Goal: Information Seeking & Learning: Learn about a topic

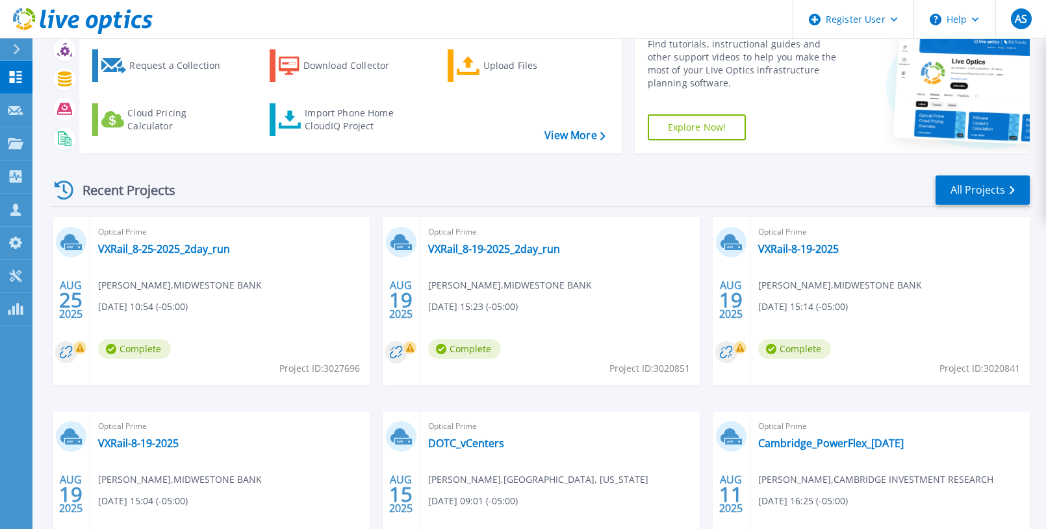
scroll to position [130, 0]
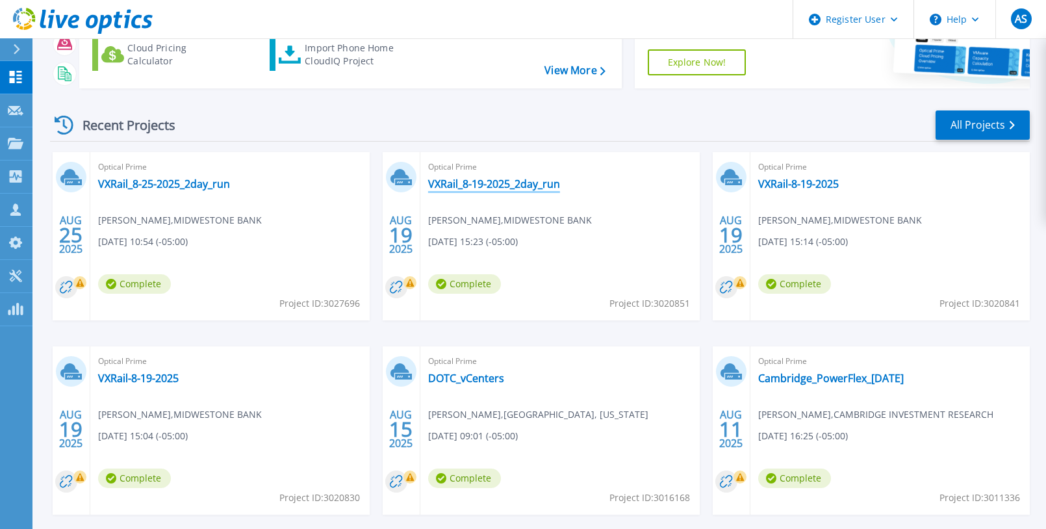
click at [524, 186] on link "VXRail_8-19-2025_2day_run" at bounding box center [494, 183] width 132 height 13
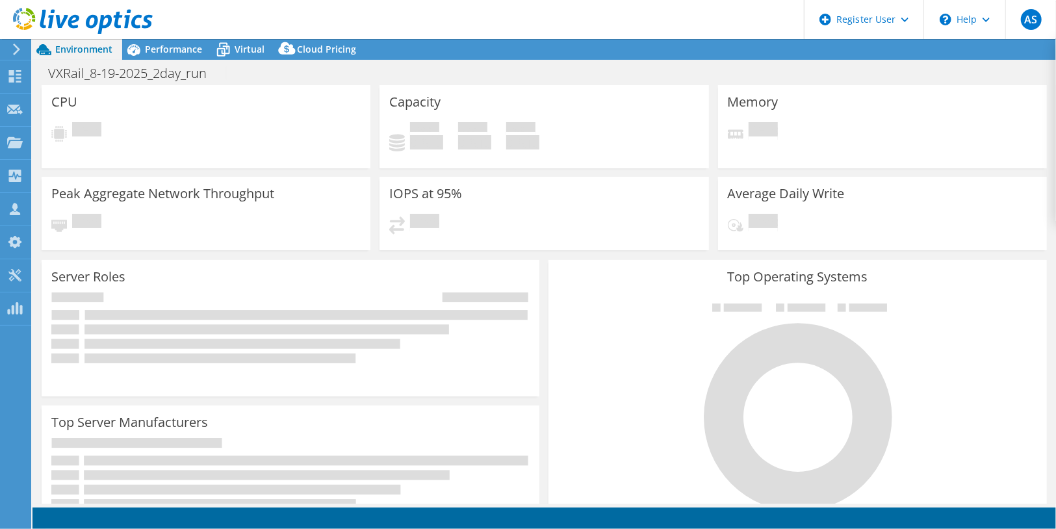
select select "USD"
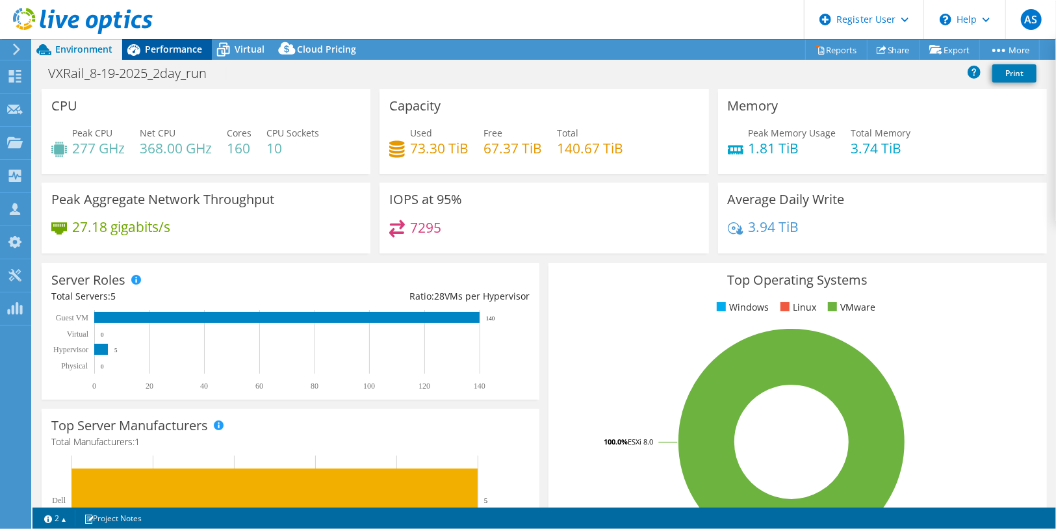
click at [168, 49] on span "Performance" at bounding box center [173, 49] width 57 height 12
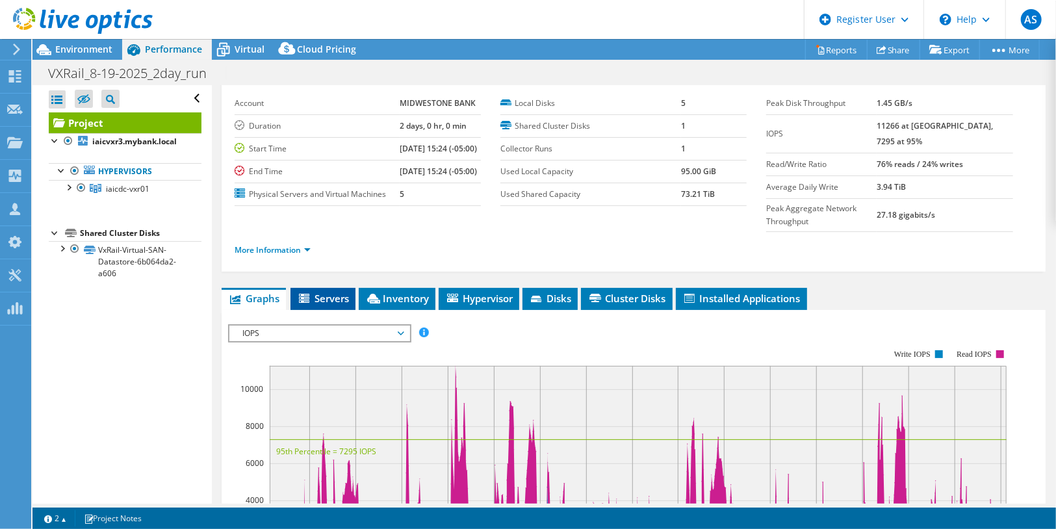
scroll to position [65, 0]
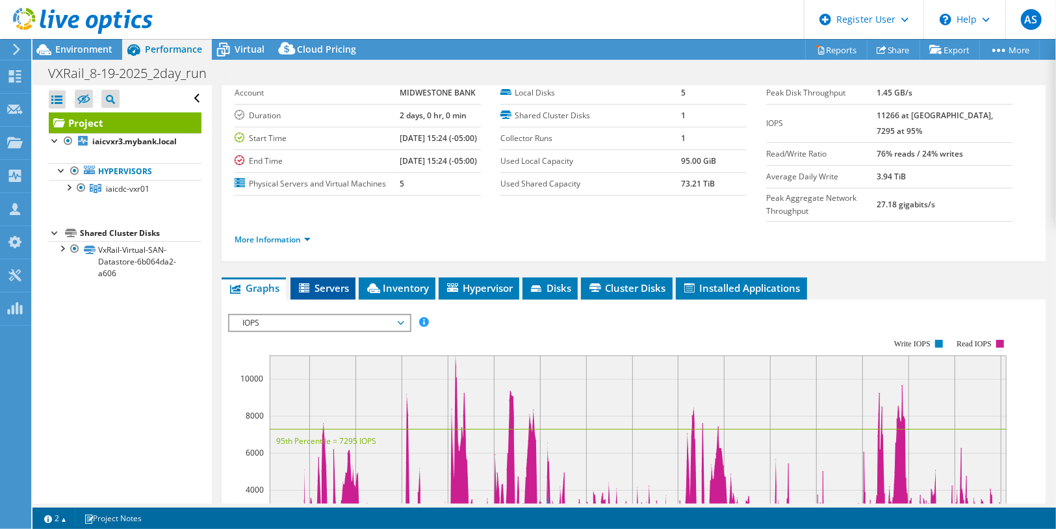
click at [325, 292] on li "Servers" at bounding box center [322, 288] width 65 height 22
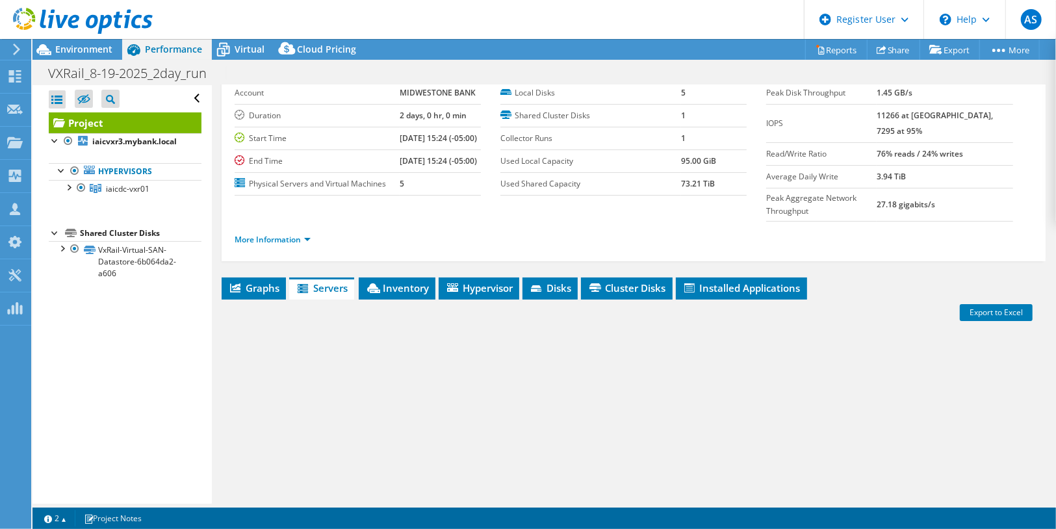
click at [325, 292] on li "Servers" at bounding box center [321, 288] width 65 height 22
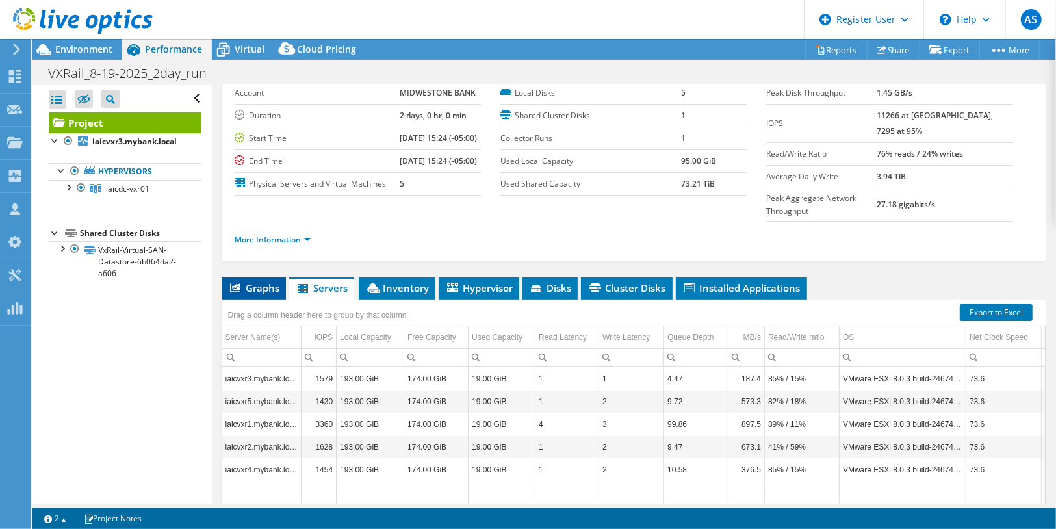
click at [249, 294] on span "Graphs" at bounding box center [253, 287] width 51 height 13
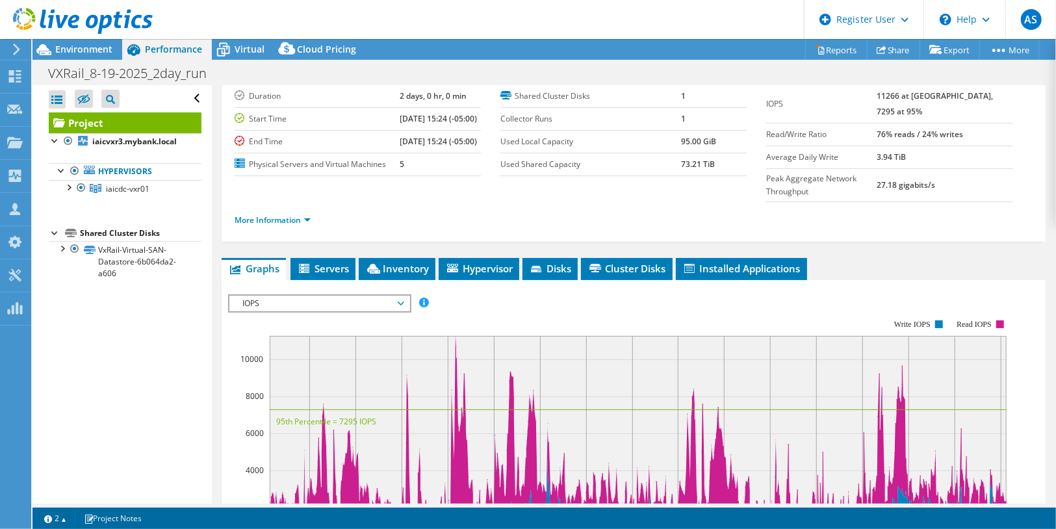
scroll to position [130, 0]
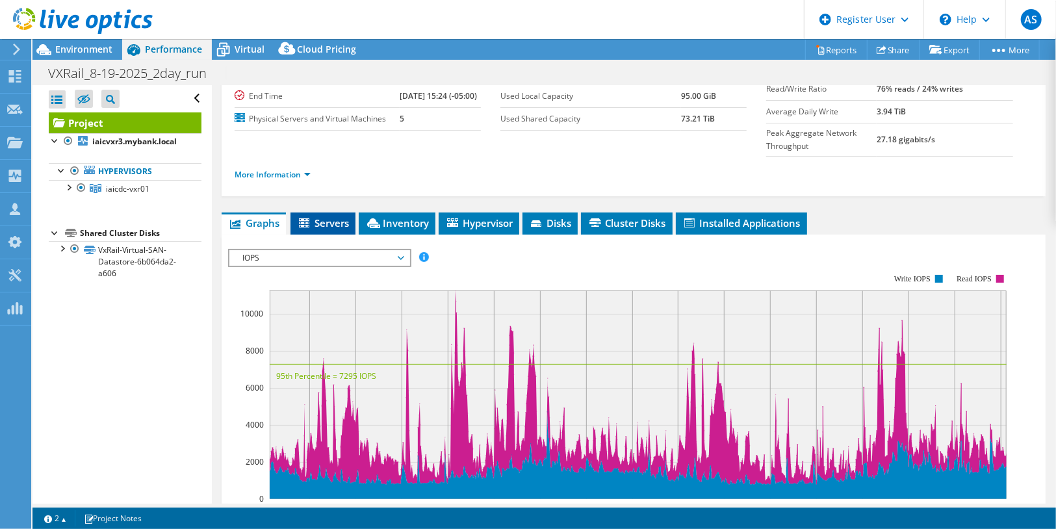
click at [320, 229] on span "Servers" at bounding box center [323, 222] width 52 height 13
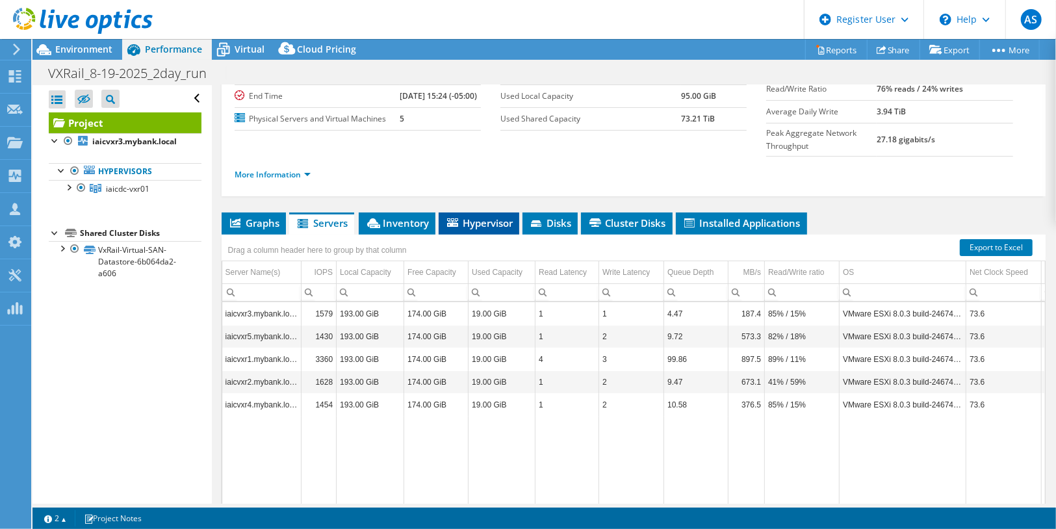
click at [483, 229] on span "Hypervisor" at bounding box center [479, 222] width 68 height 13
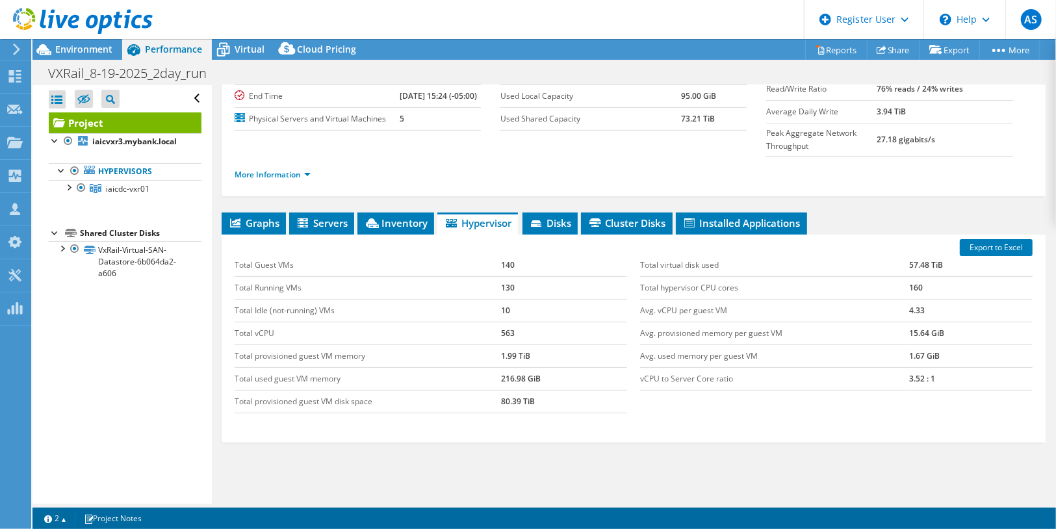
click at [436, 231] on ul "Graphs Servers Inventory Hypervisor Disks Cluster Disks Installed Applications" at bounding box center [634, 223] width 824 height 22
click at [407, 229] on span "Inventory" at bounding box center [396, 222] width 64 height 13
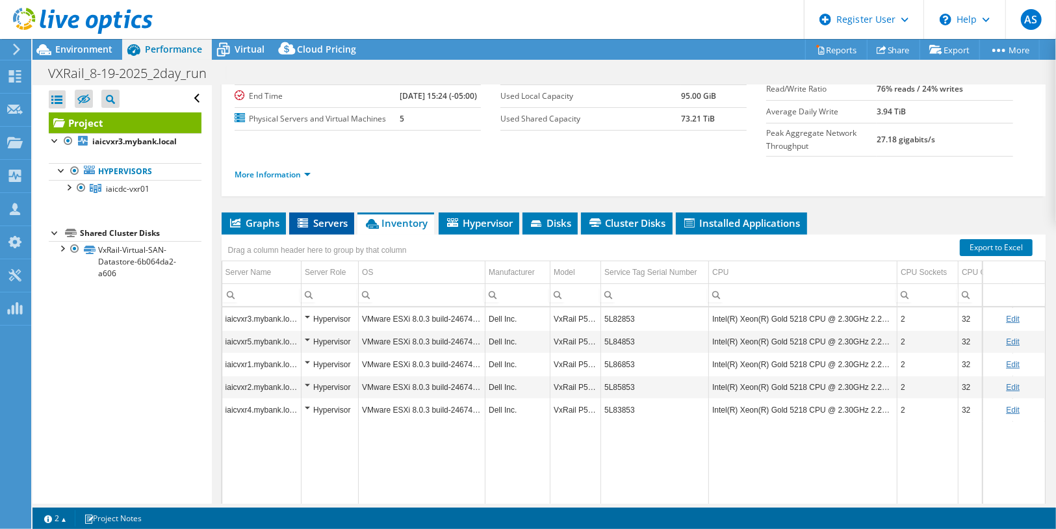
click at [318, 235] on li "Servers" at bounding box center [321, 223] width 65 height 22
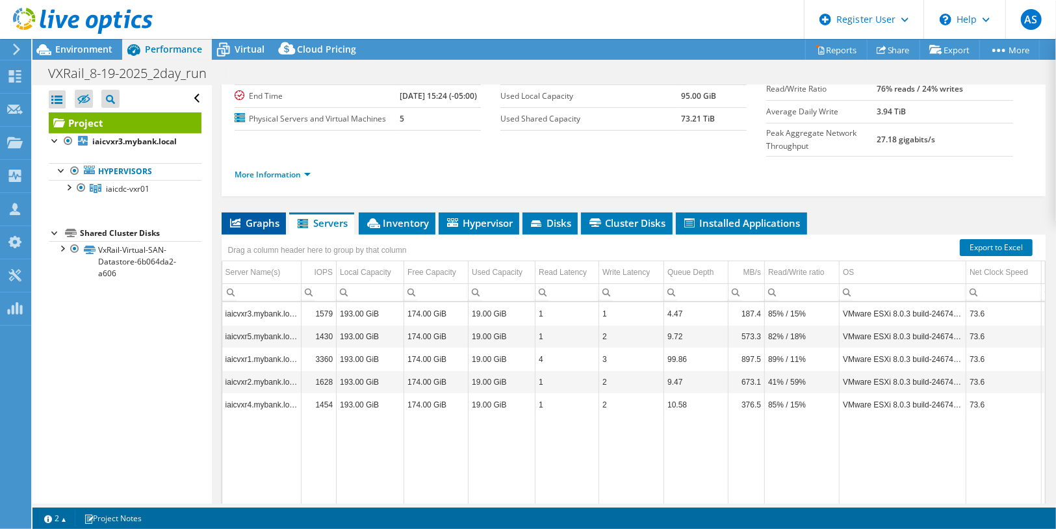
click at [230, 227] on icon at bounding box center [235, 222] width 10 height 9
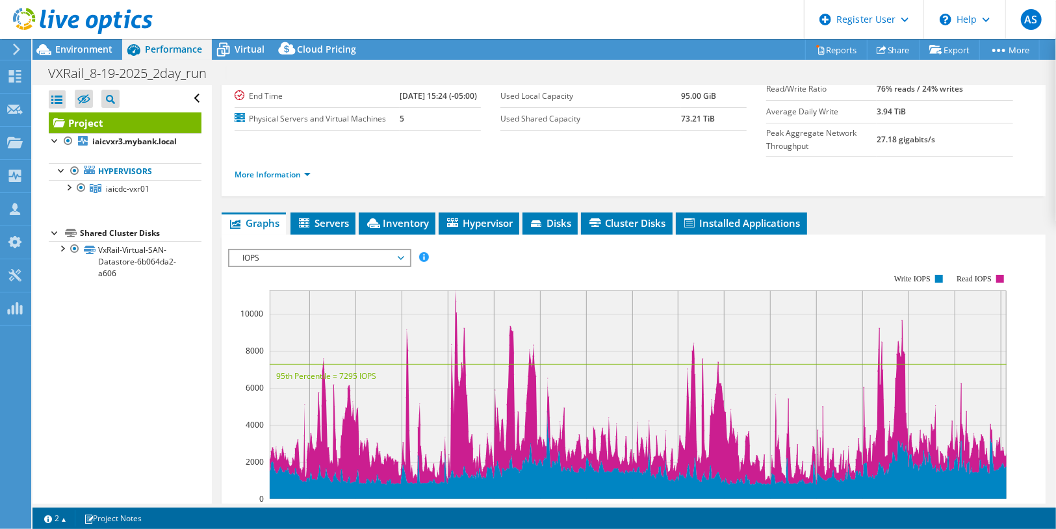
click at [286, 266] on span "IOPS" at bounding box center [319, 258] width 167 height 16
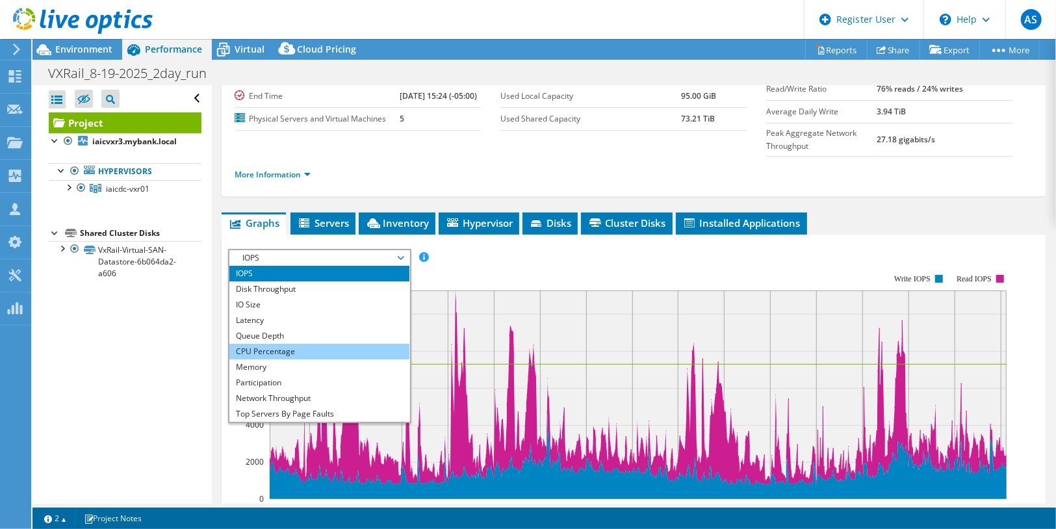
click at [290, 359] on li "CPU Percentage" at bounding box center [319, 352] width 180 height 16
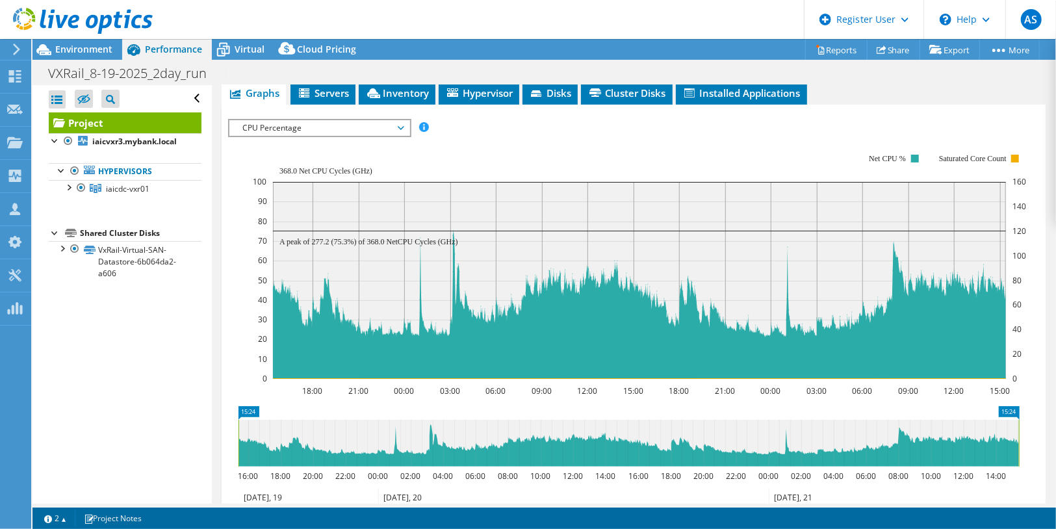
scroll to position [0, 0]
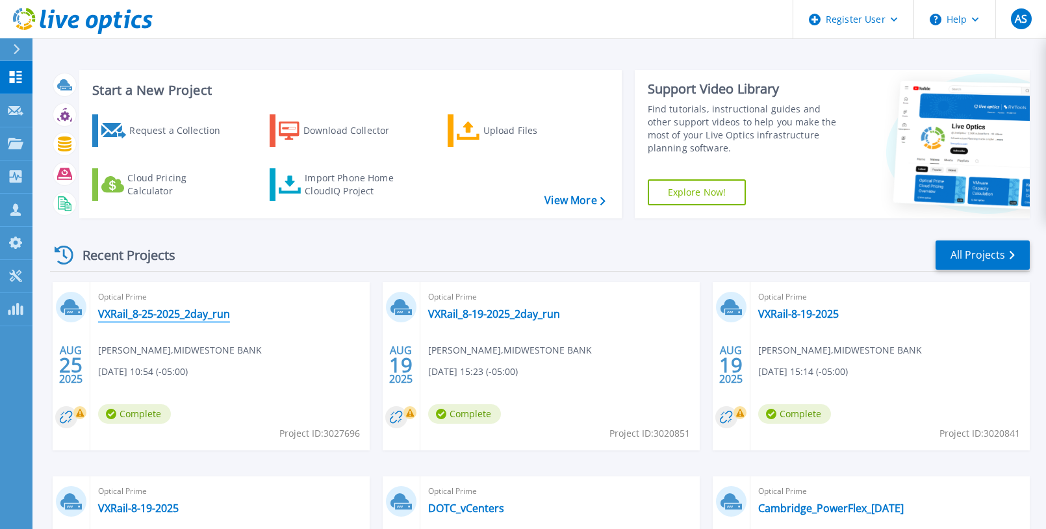
click at [199, 307] on link "VXRail_8-25-2025_2day_run" at bounding box center [164, 313] width 132 height 13
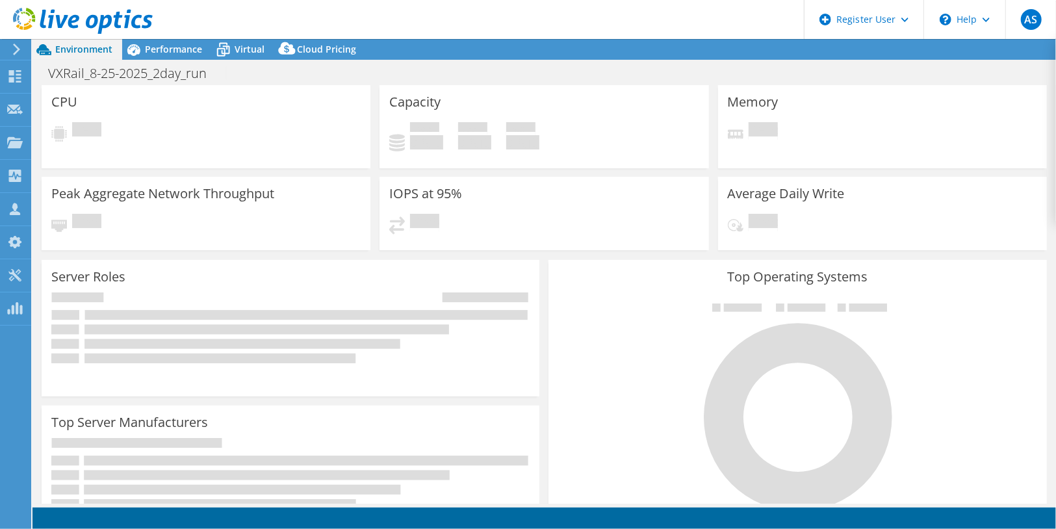
select select "USD"
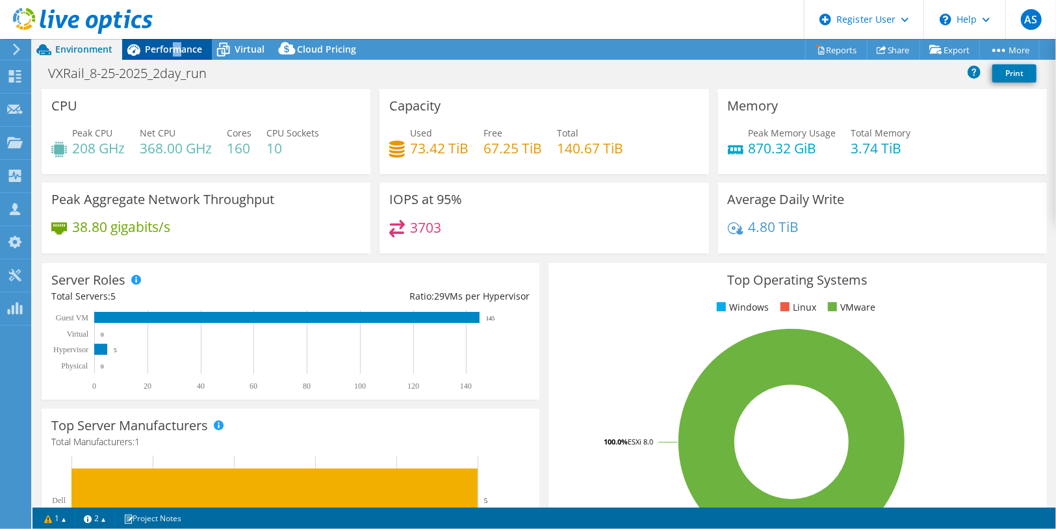
click at [177, 51] on span "Performance" at bounding box center [173, 49] width 57 height 12
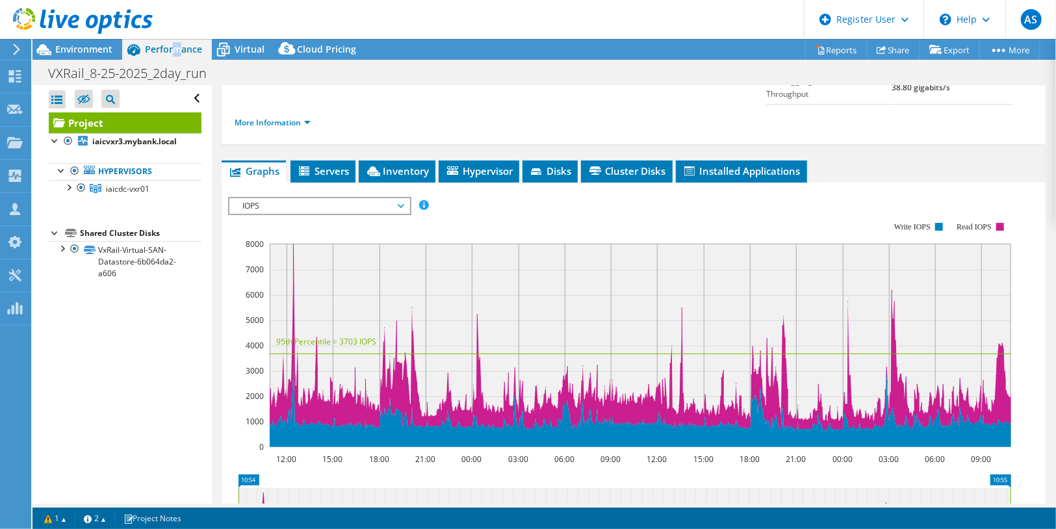
scroll to position [195, 0]
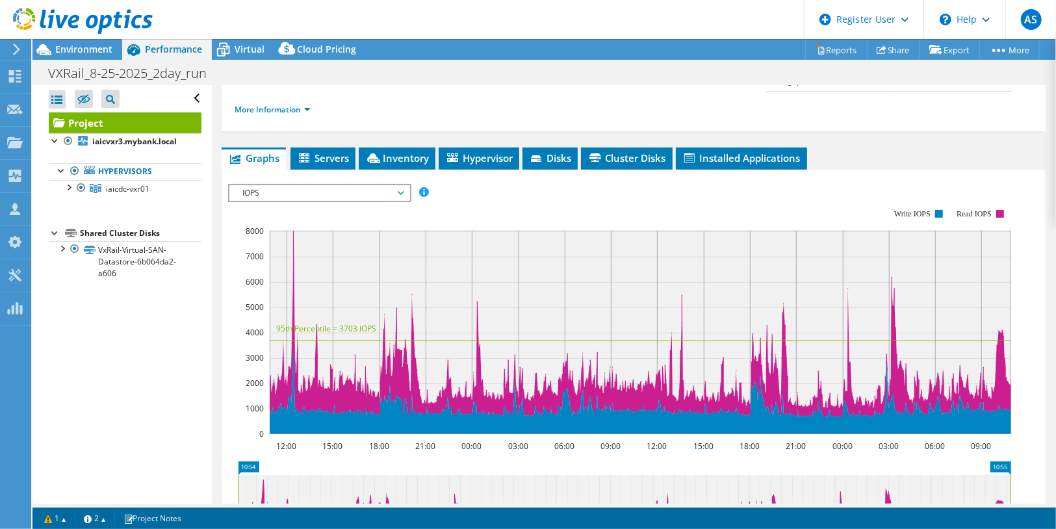
click at [314, 201] on span "IOPS" at bounding box center [319, 193] width 167 height 16
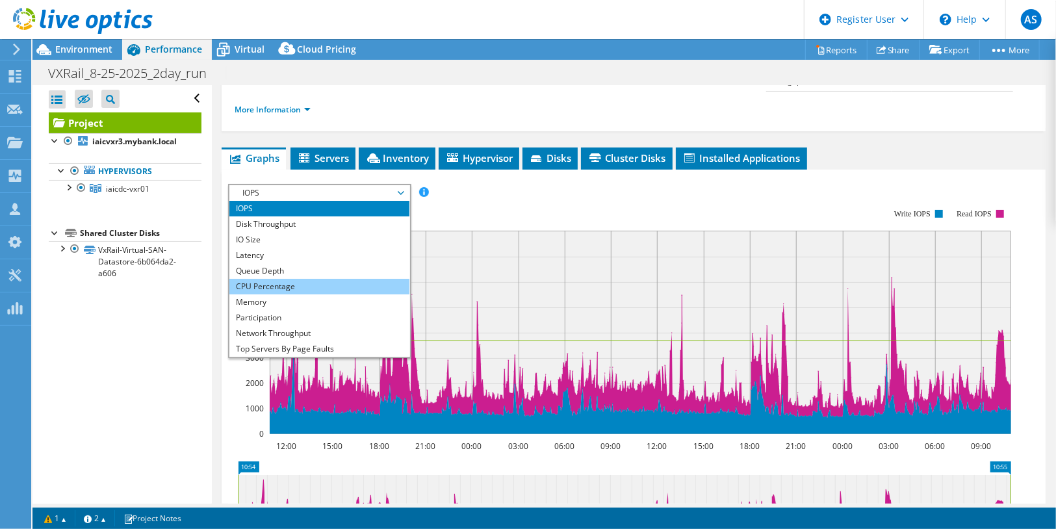
click at [298, 294] on li "CPU Percentage" at bounding box center [319, 287] width 180 height 16
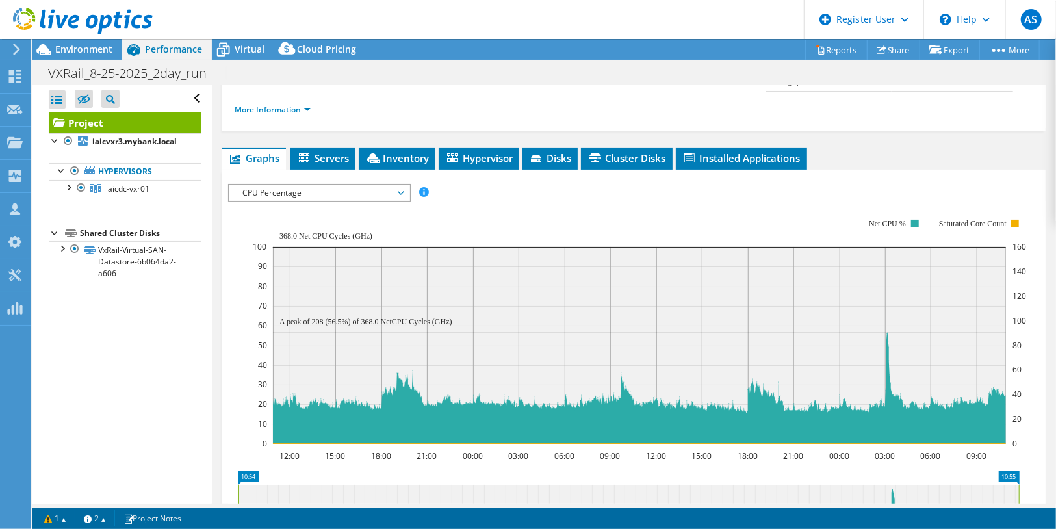
click at [399, 201] on span "CPU Percentage" at bounding box center [319, 193] width 167 height 16
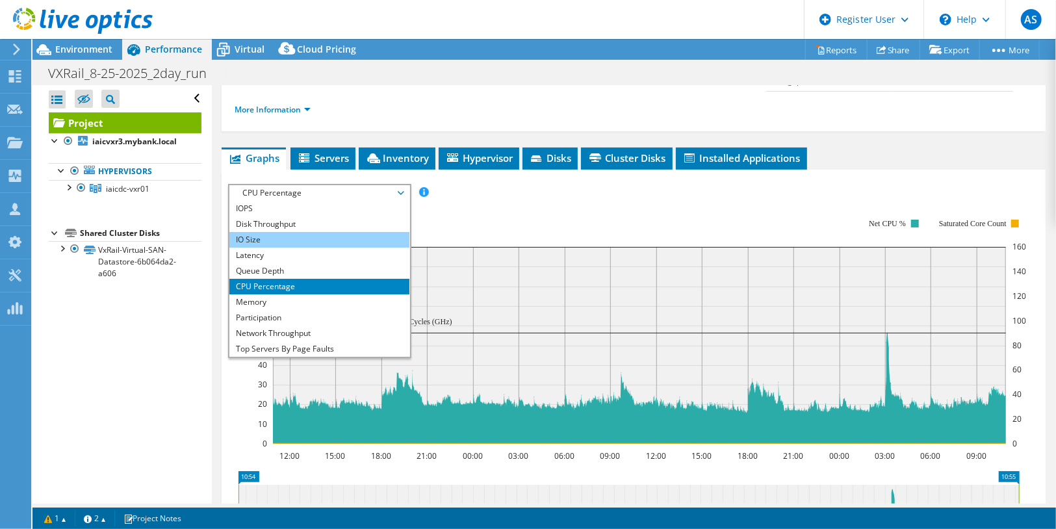
click at [353, 248] on li "IO Size" at bounding box center [319, 240] width 180 height 16
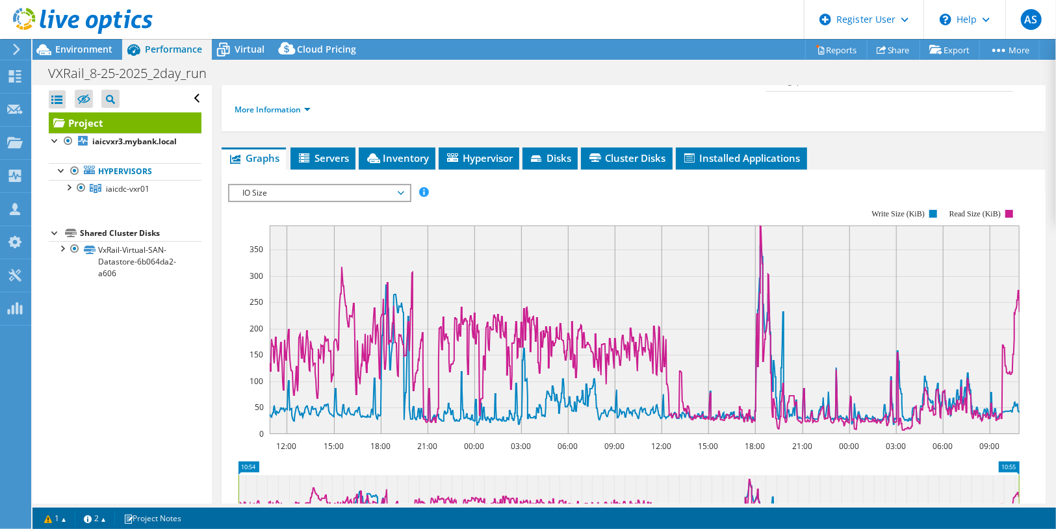
click at [368, 201] on span "IO Size" at bounding box center [319, 193] width 167 height 16
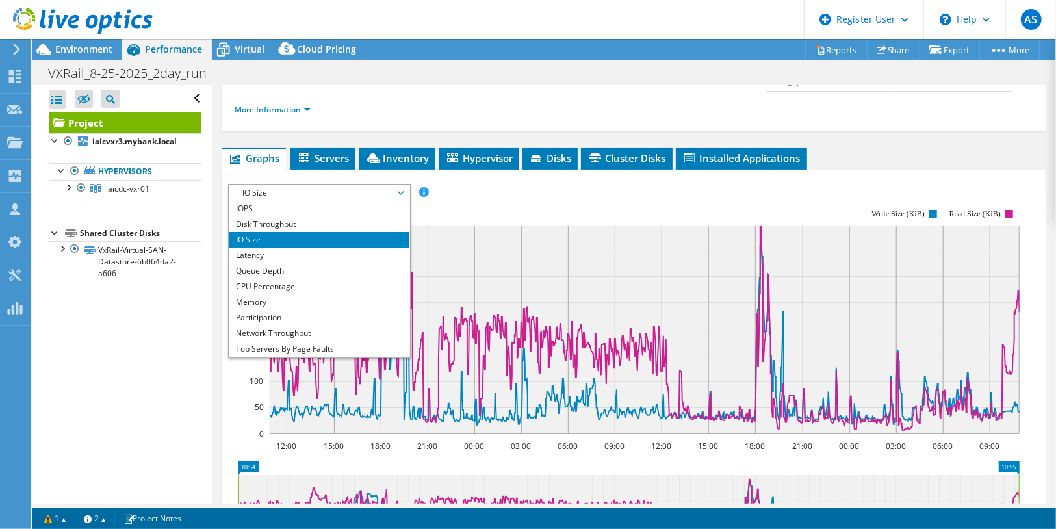
click at [516, 222] on rect at bounding box center [623, 322] width 791 height 260
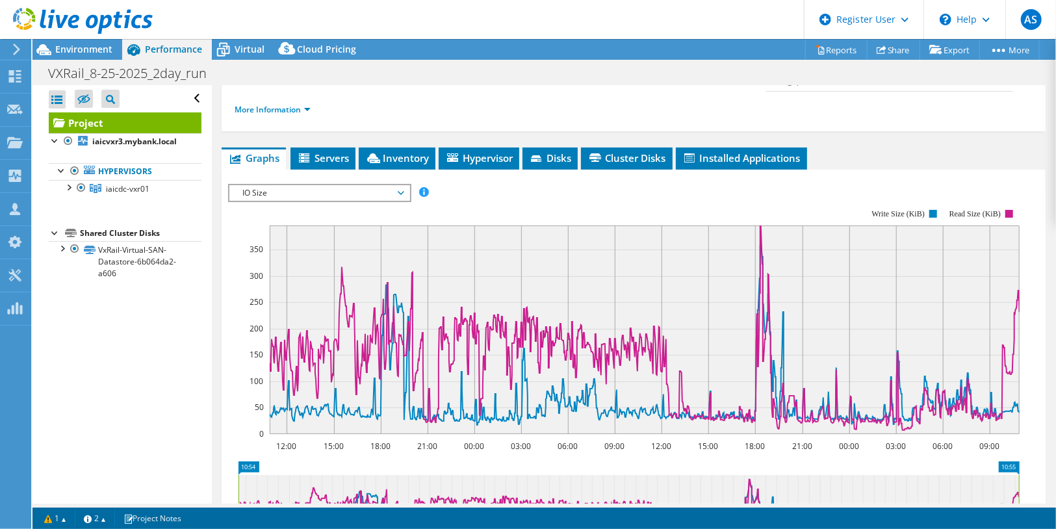
scroll to position [0, 0]
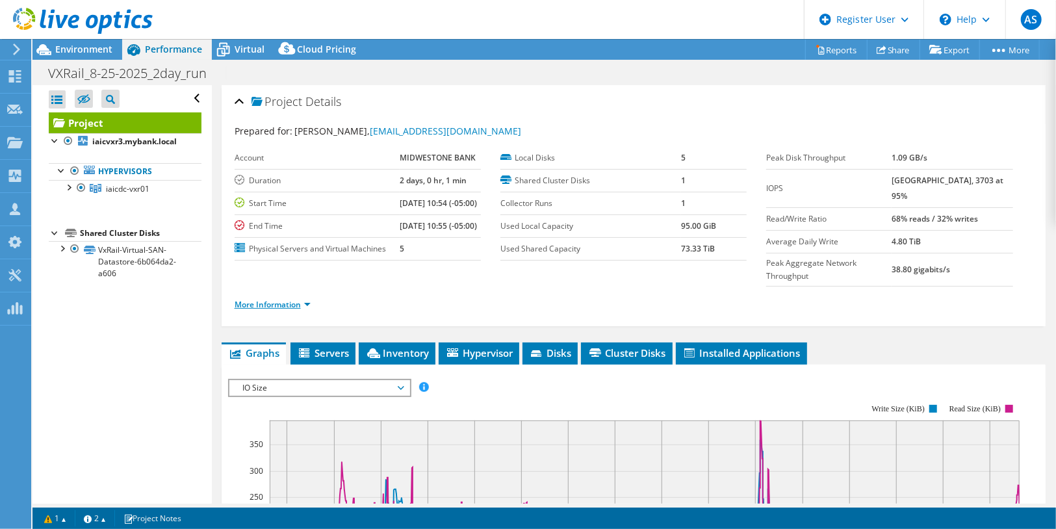
click at [307, 310] on link "More Information" at bounding box center [273, 304] width 76 height 11
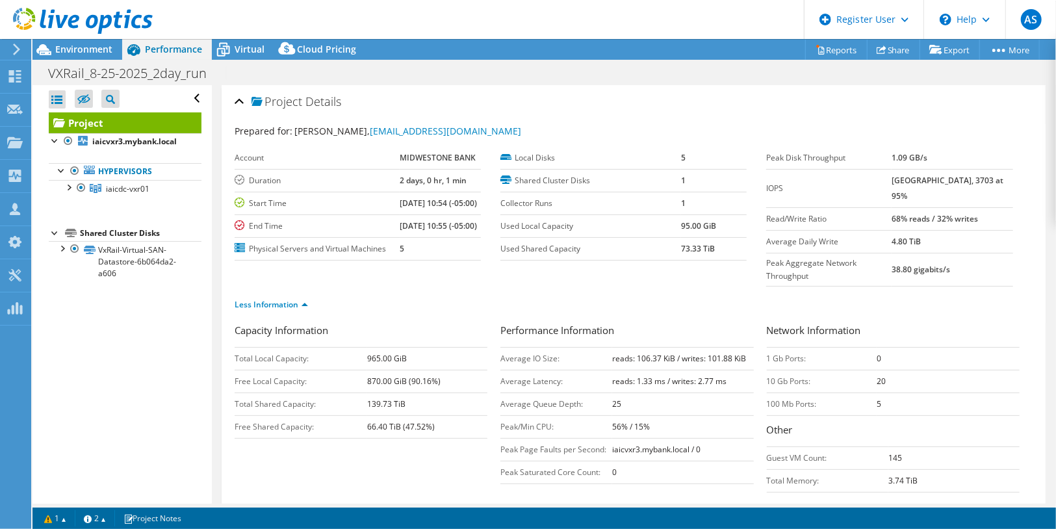
click at [313, 312] on li "Less Information" at bounding box center [275, 305] width 81 height 14
click at [303, 310] on link "Less Information" at bounding box center [271, 304] width 73 height 11
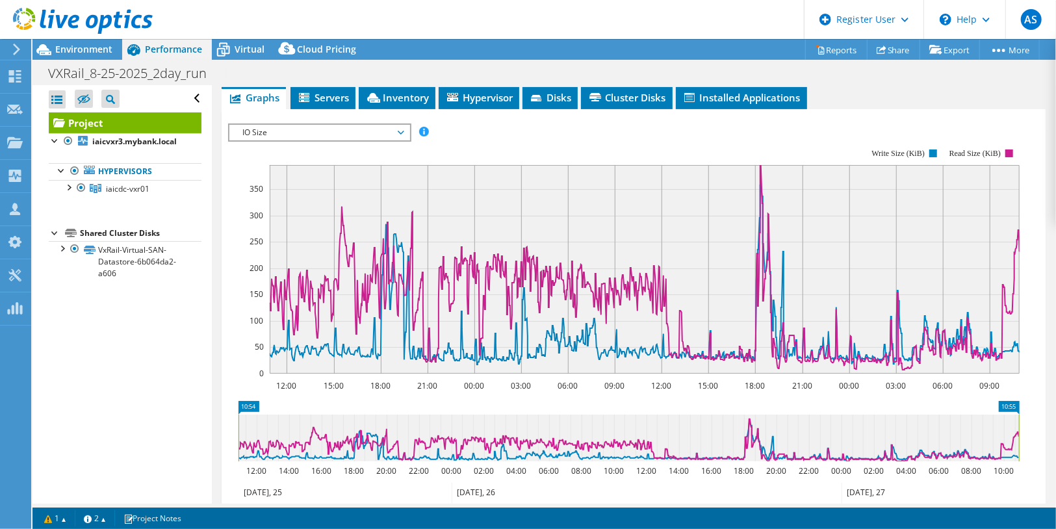
scroll to position [260, 0]
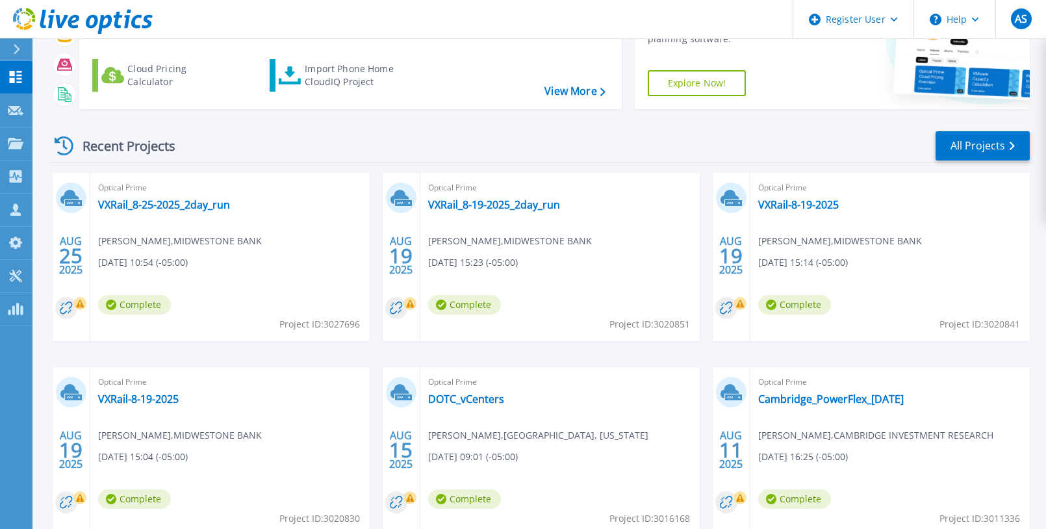
scroll to position [130, 0]
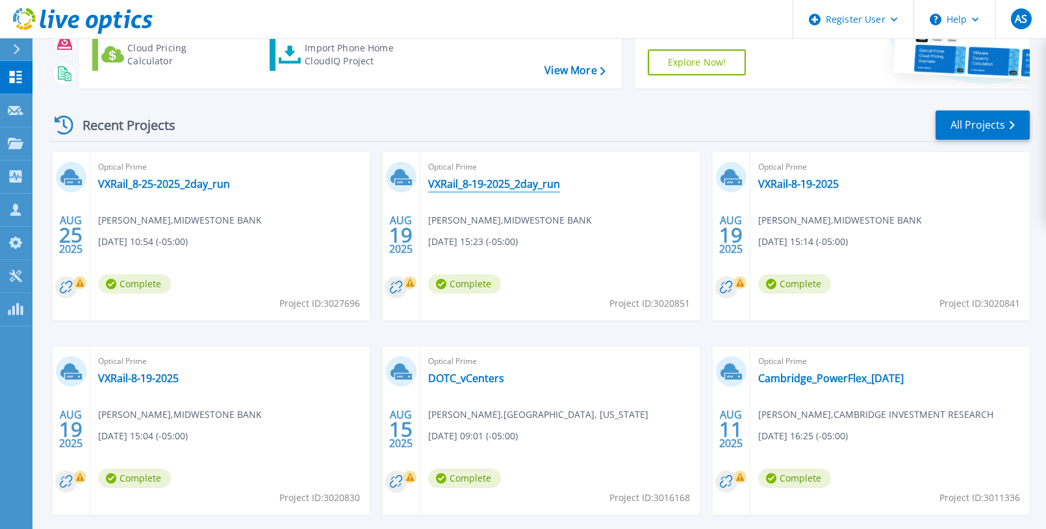
click at [528, 189] on link "VXRail_8-19-2025_2day_run" at bounding box center [494, 183] width 132 height 13
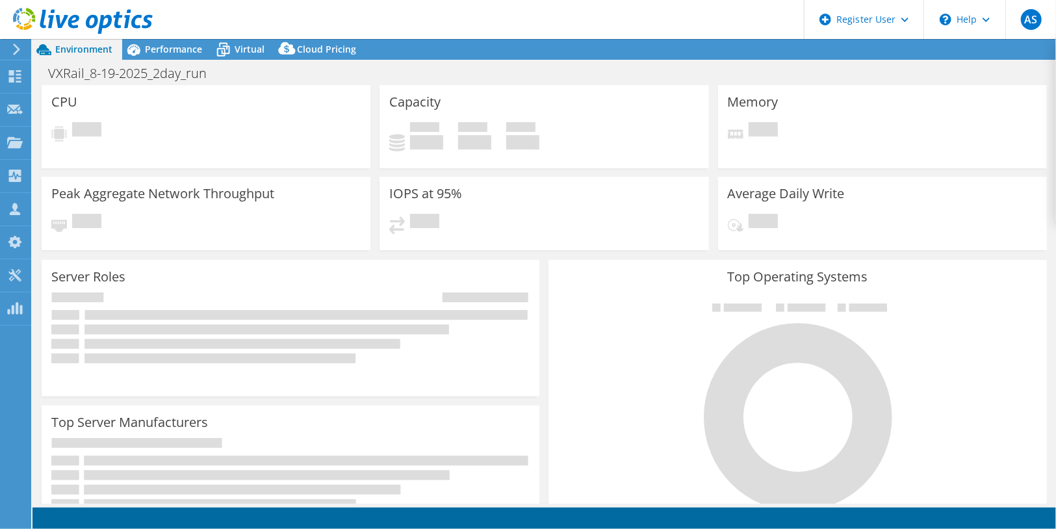
select select "USD"
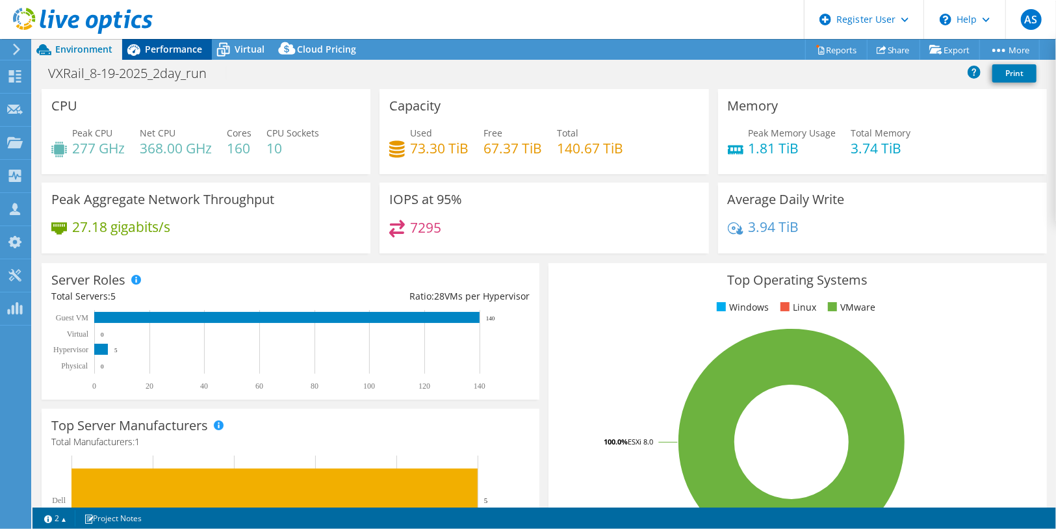
click at [158, 57] on div "Performance" at bounding box center [167, 49] width 90 height 21
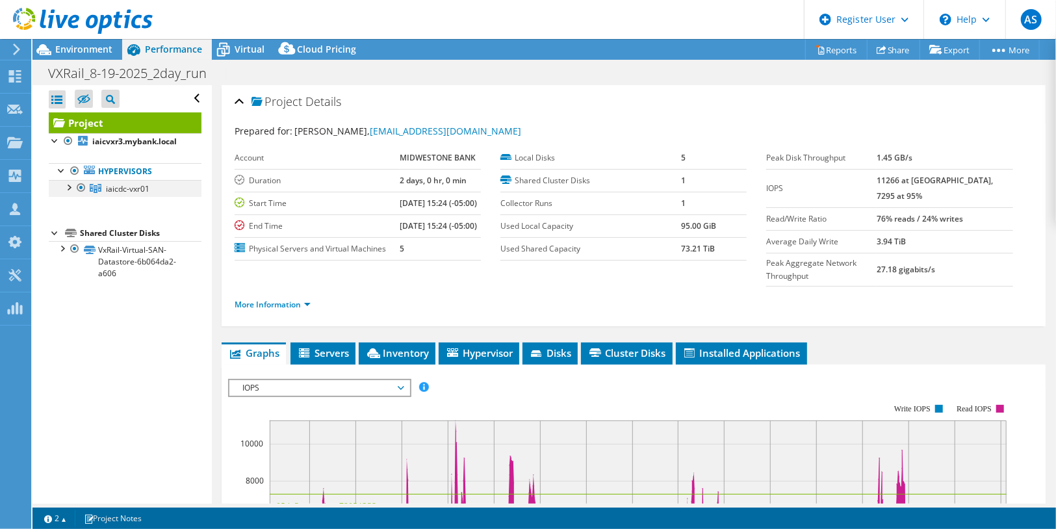
click at [73, 188] on div at bounding box center [68, 186] width 13 height 13
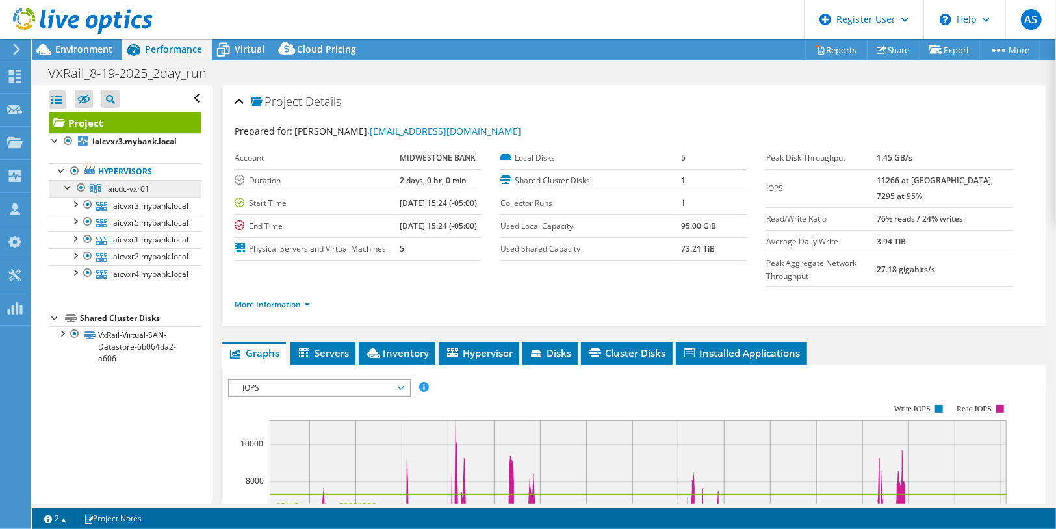
click at [133, 183] on span "iaicdc-vxr01" at bounding box center [128, 188] width 44 height 11
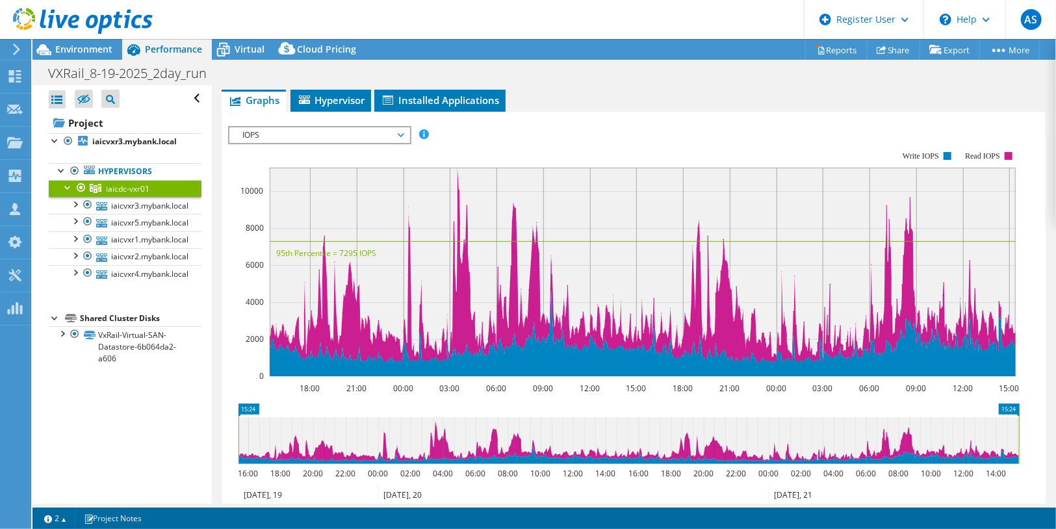
scroll to position [130, 0]
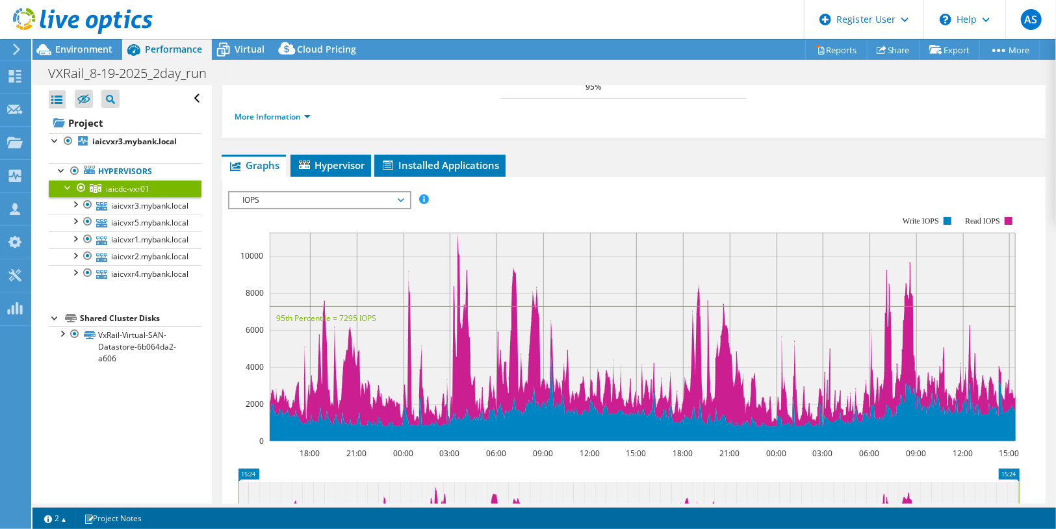
click at [316, 192] on span "IOPS" at bounding box center [319, 200] width 167 height 16
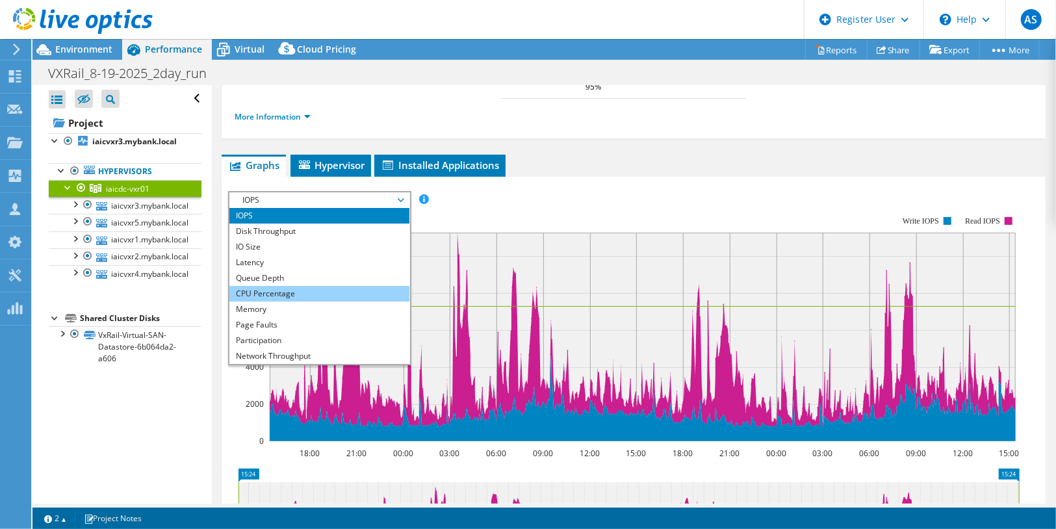
click at [283, 286] on li "CPU Percentage" at bounding box center [319, 294] width 180 height 16
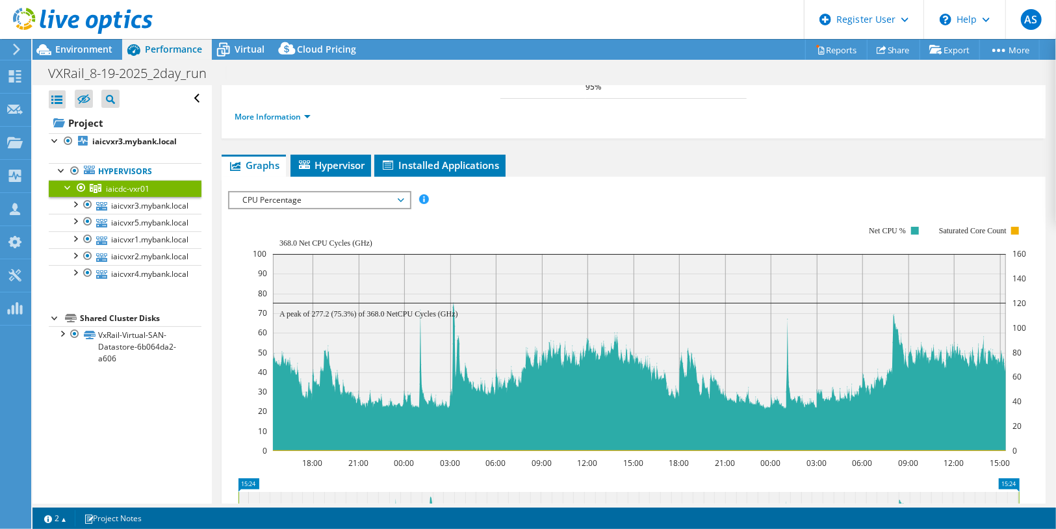
click at [321, 192] on span "CPU Percentage" at bounding box center [319, 200] width 167 height 16
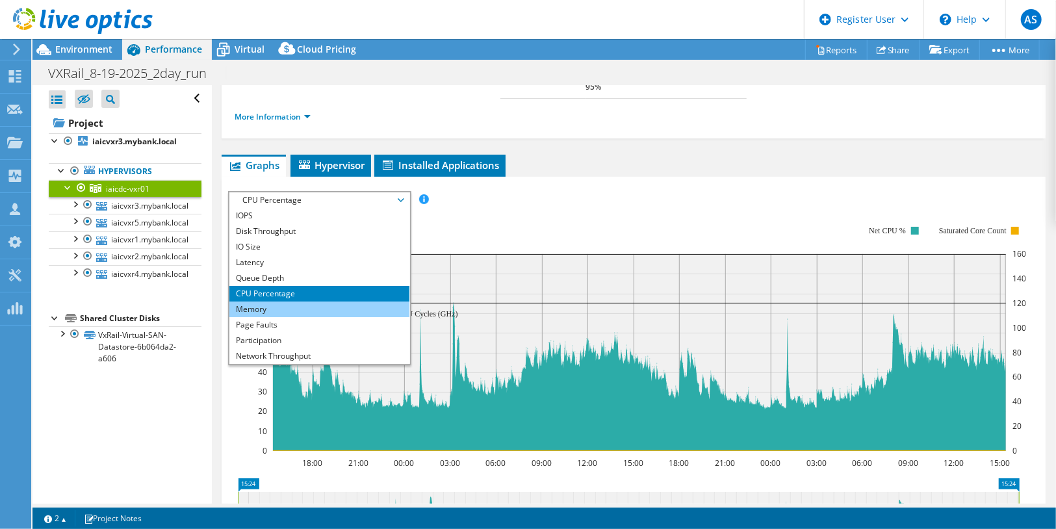
click at [300, 301] on li "Memory" at bounding box center [319, 309] width 180 height 16
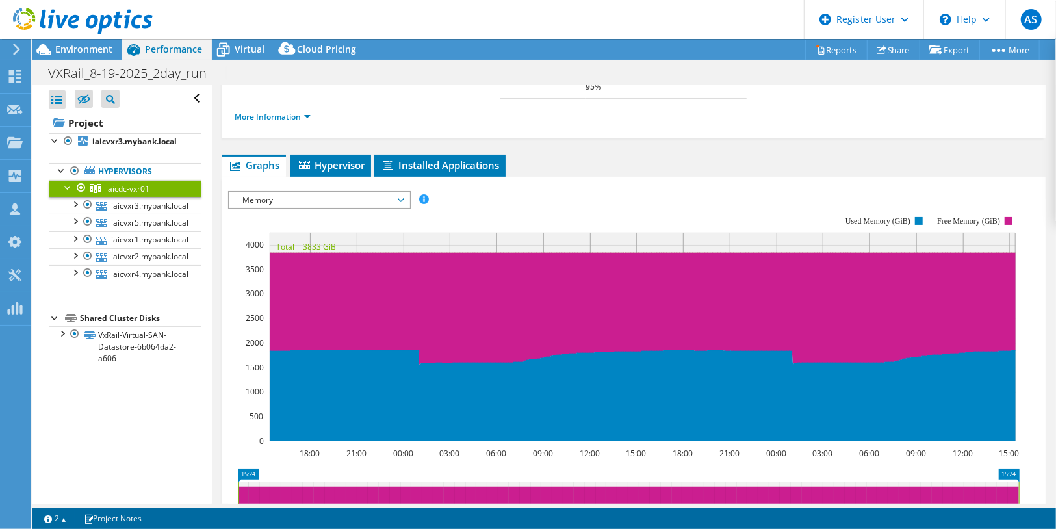
click at [350, 192] on span "Memory" at bounding box center [319, 200] width 167 height 16
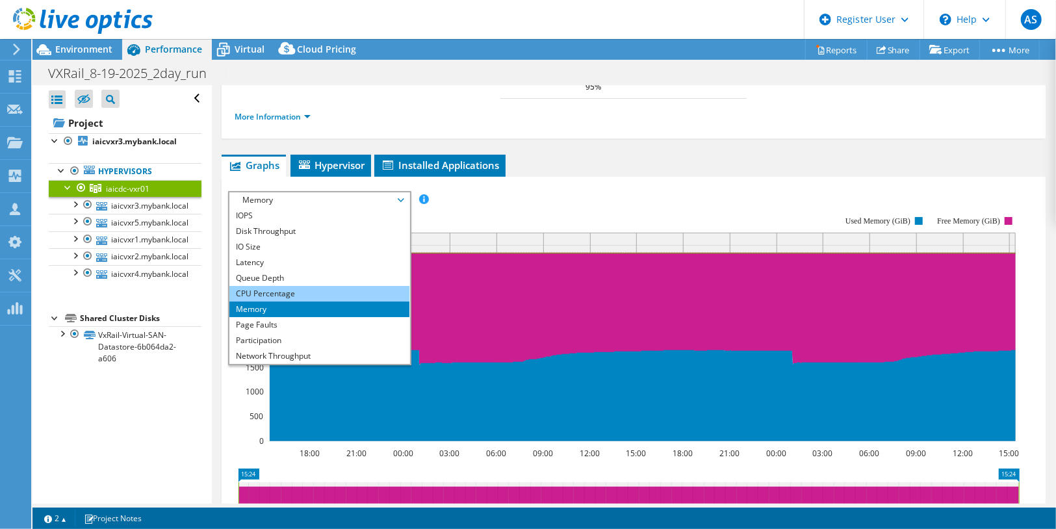
click at [325, 286] on li "CPU Percentage" at bounding box center [319, 294] width 180 height 16
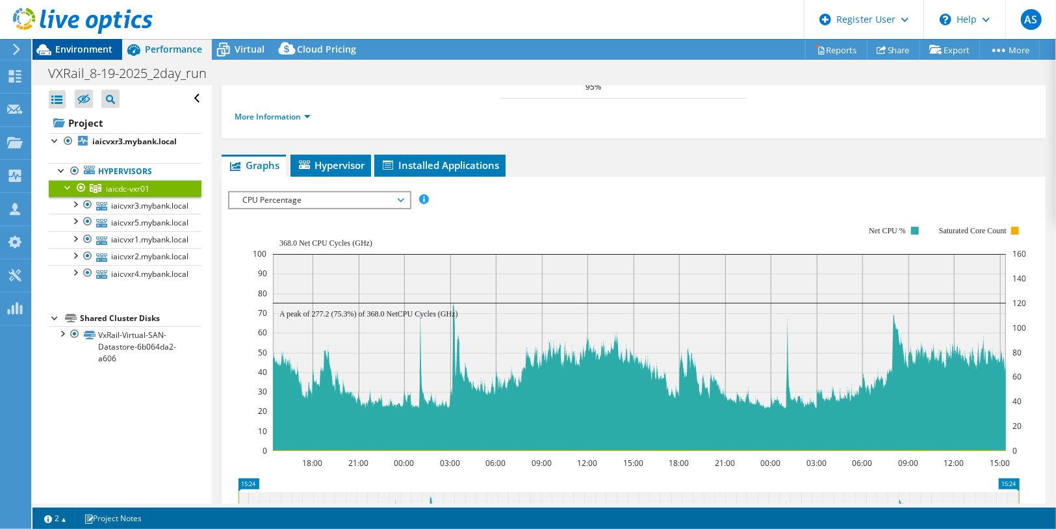
click at [93, 50] on span "Environment" at bounding box center [83, 49] width 57 height 12
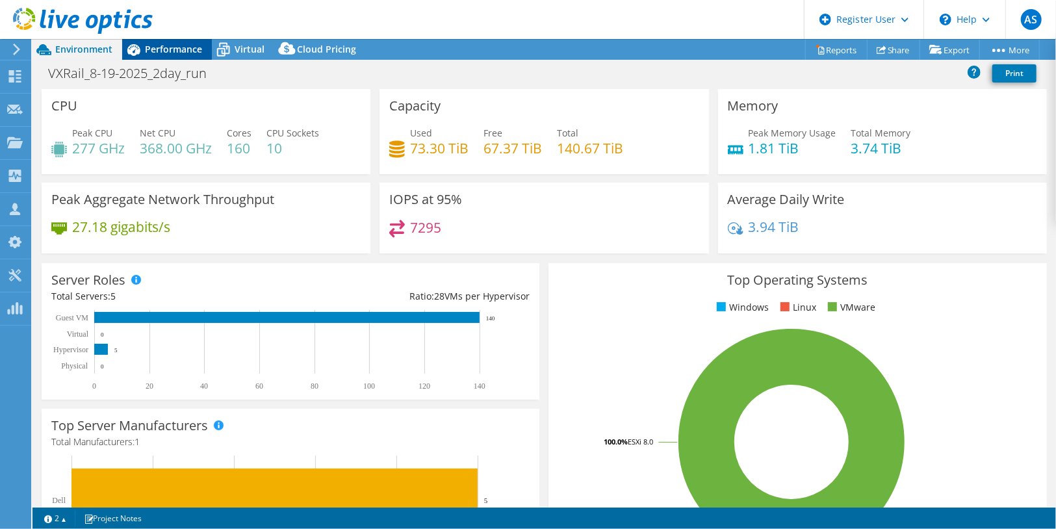
click at [166, 42] on div "Performance" at bounding box center [167, 49] width 90 height 21
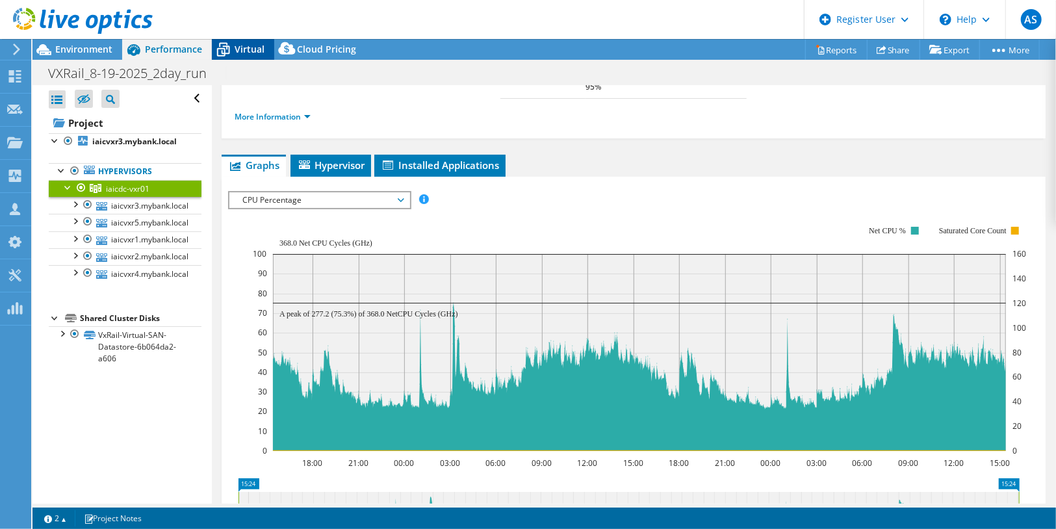
click at [235, 51] on span "Virtual" at bounding box center [250, 49] width 30 height 12
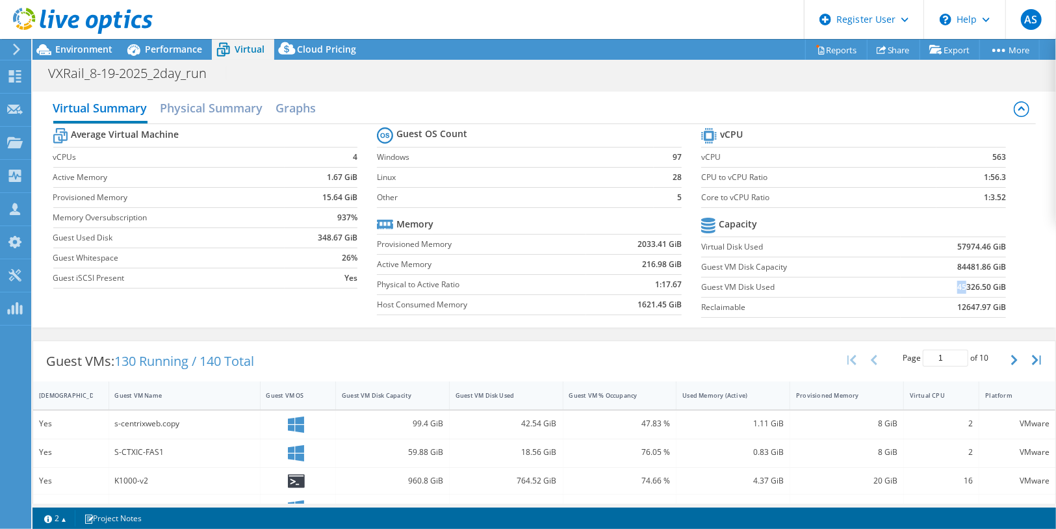
drag, startPoint x: 957, startPoint y: 284, endPoint x: 929, endPoint y: 285, distance: 28.0
click at [929, 285] on td "45326.50 GiB" at bounding box center [953, 287] width 105 height 20
click at [59, 54] on span "Environment" at bounding box center [83, 49] width 57 height 12
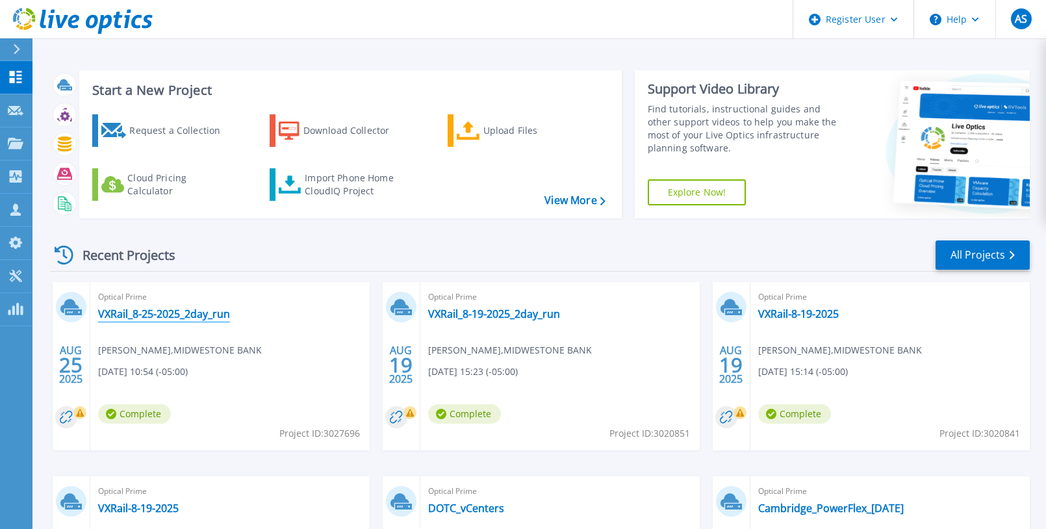
click at [205, 310] on link "VXRail_8-25-2025_2day_run" at bounding box center [164, 313] width 132 height 13
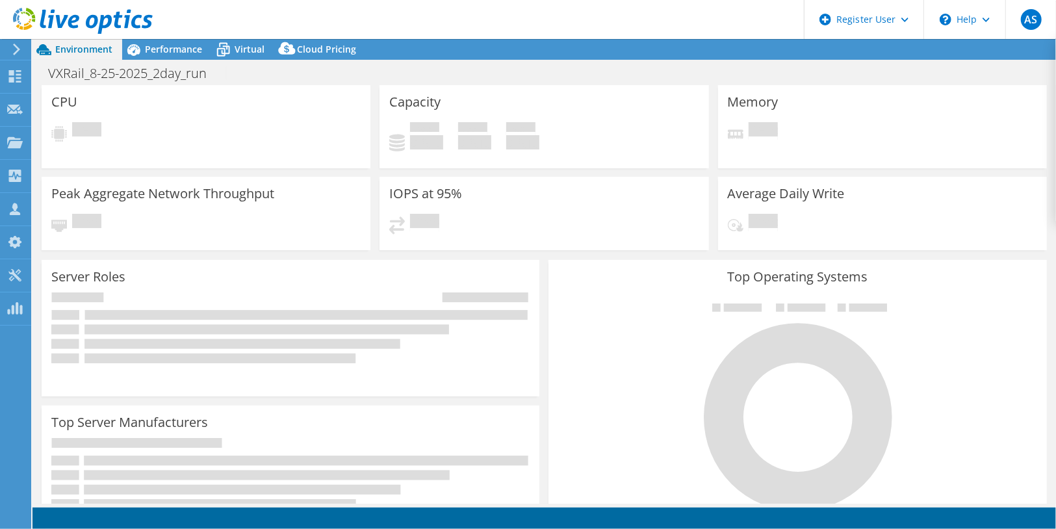
select select "USD"
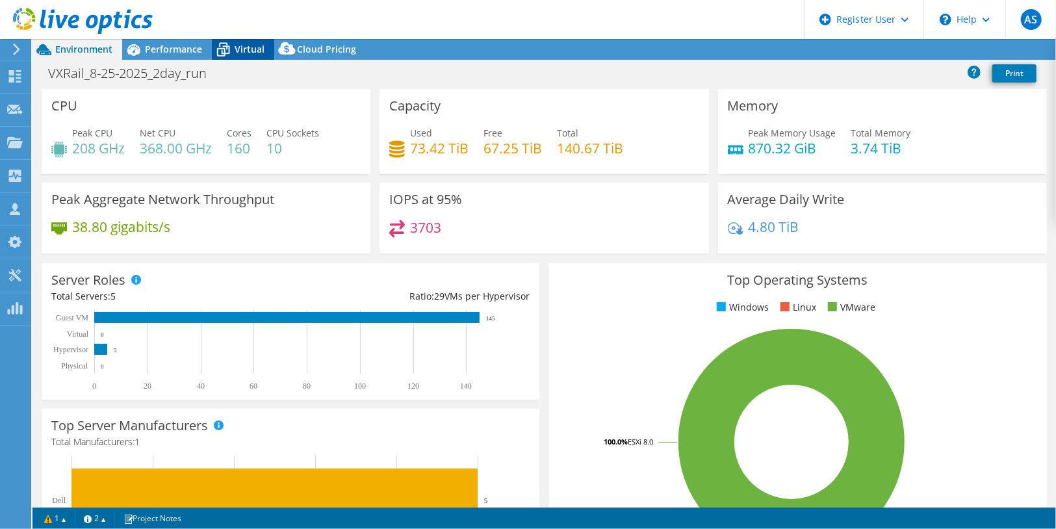
click at [238, 42] on div "Virtual" at bounding box center [243, 49] width 62 height 21
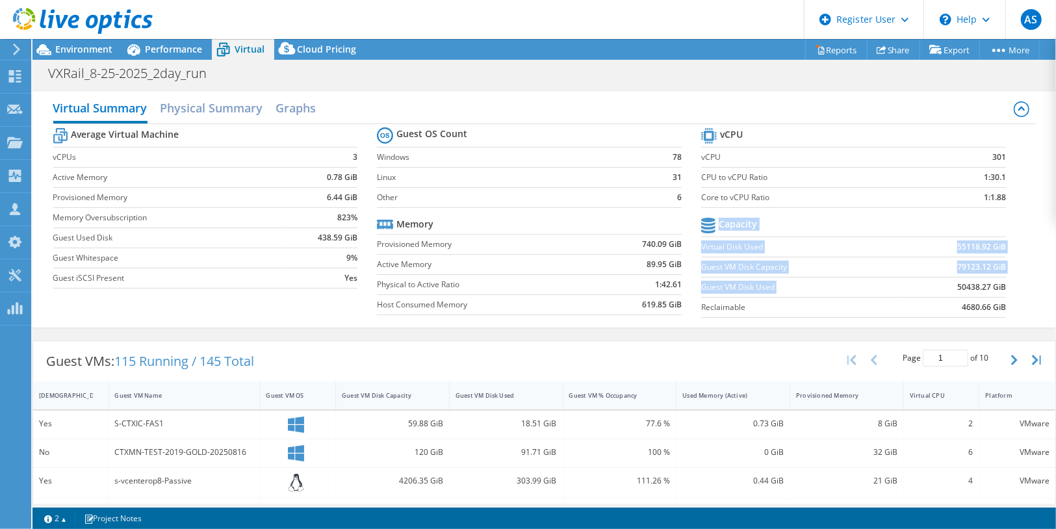
drag, startPoint x: 936, startPoint y: 288, endPoint x: 1014, endPoint y: 289, distance: 78.0
click at [1014, 289] on section "vCPU vCPU 301 CPU to vCPU Ratio 1:30.1 Core to vCPU Ratio 1:1.88 Capacity Virtu…" at bounding box center [863, 224] width 324 height 199
drag, startPoint x: 945, startPoint y: 266, endPoint x: 991, endPoint y: 264, distance: 46.1
click at [991, 264] on td "79123.12 GiB" at bounding box center [953, 267] width 105 height 20
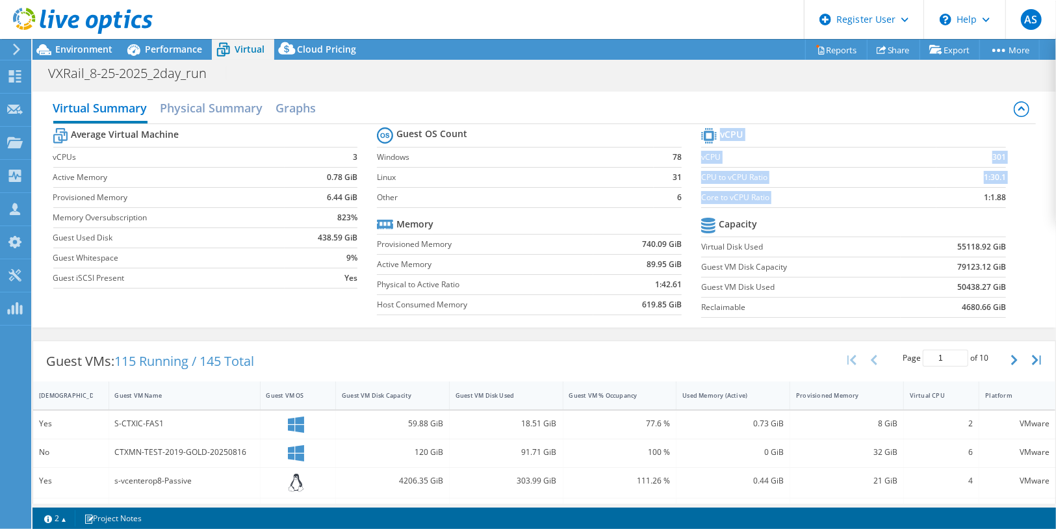
drag, startPoint x: 999, startPoint y: 194, endPoint x: 1007, endPoint y: 193, distance: 8.5
click at [1007, 193] on section "vCPU vCPU 301 CPU to vCPU Ratio 1:30.1 Core to vCPU Ratio 1:1.88 Capacity Virtu…" at bounding box center [863, 224] width 324 height 199
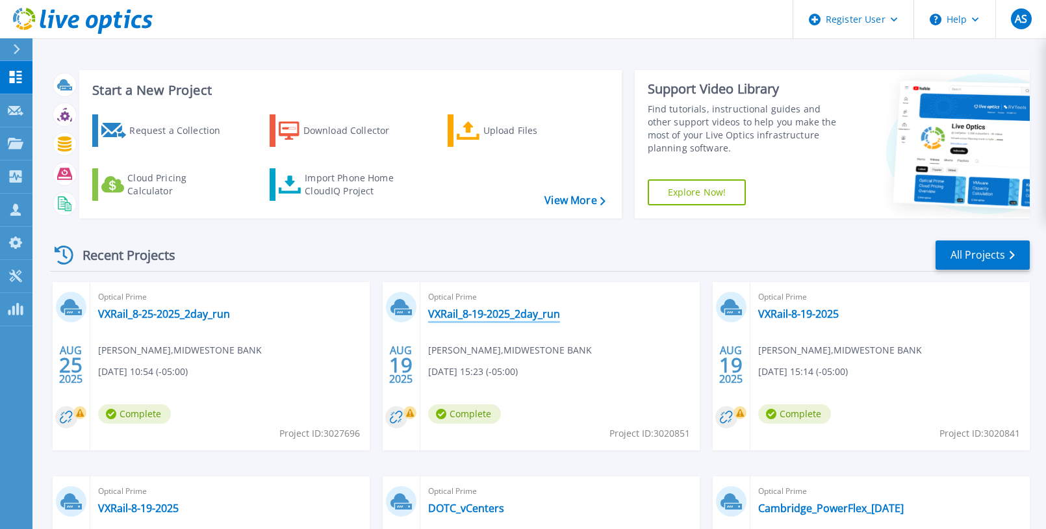
click at [545, 310] on link "VXRail_8-19-2025_2day_run" at bounding box center [494, 313] width 132 height 13
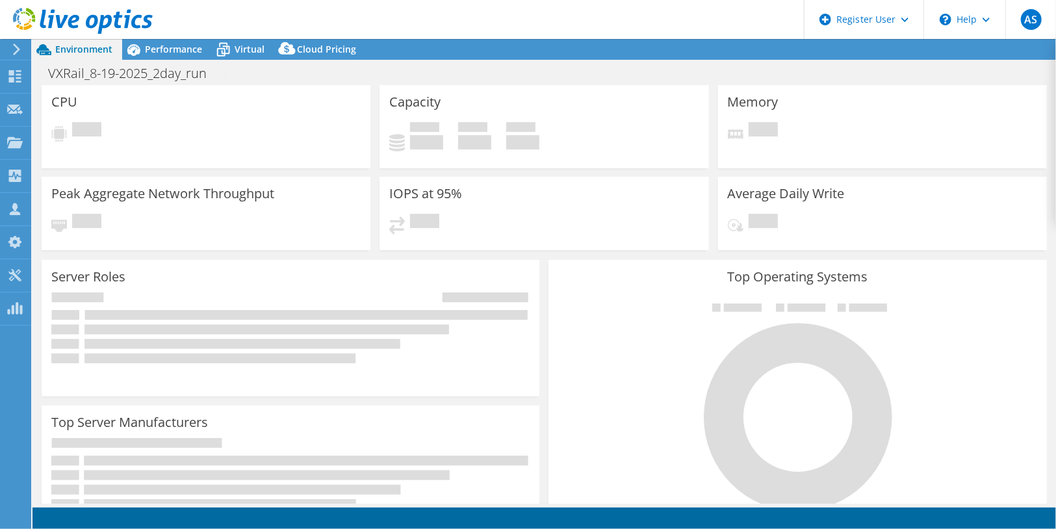
select select "USD"
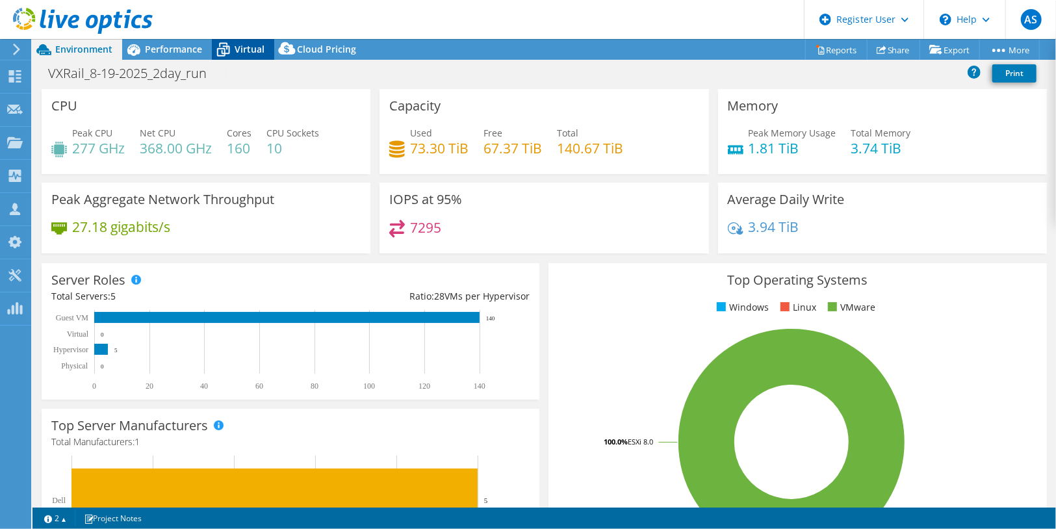
click at [238, 55] on div "Virtual" at bounding box center [243, 49] width 62 height 21
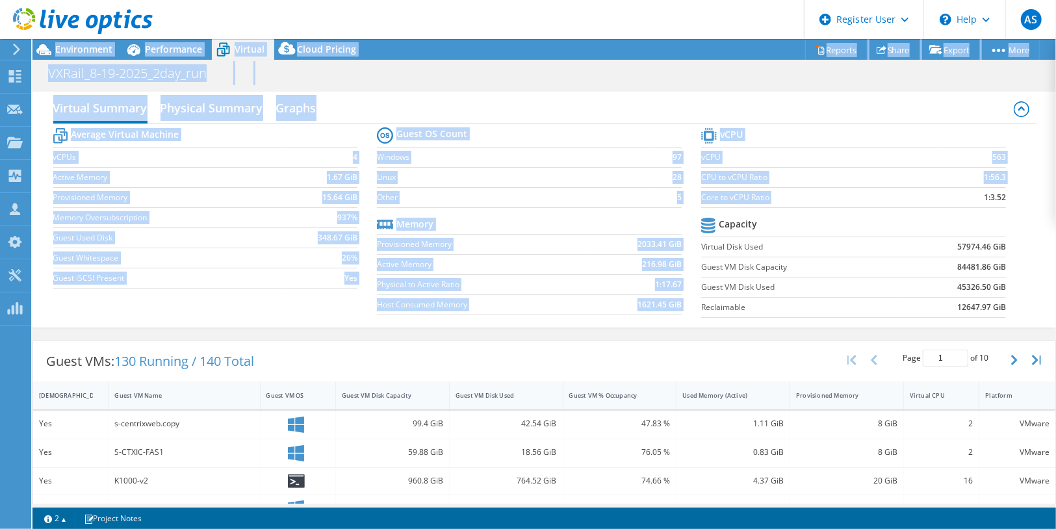
drag, startPoint x: 969, startPoint y: 194, endPoint x: 1058, endPoint y: 194, distance: 89.7
click at [1055, 194] on html "AS Dell User [PERSON_NAME] [PERSON_NAME][EMAIL_ADDRESS][PERSON_NAME][DOMAIN_NAM…" at bounding box center [528, 264] width 1056 height 529
click at [646, 239] on b "2033.41 GiB" at bounding box center [659, 244] width 44 height 13
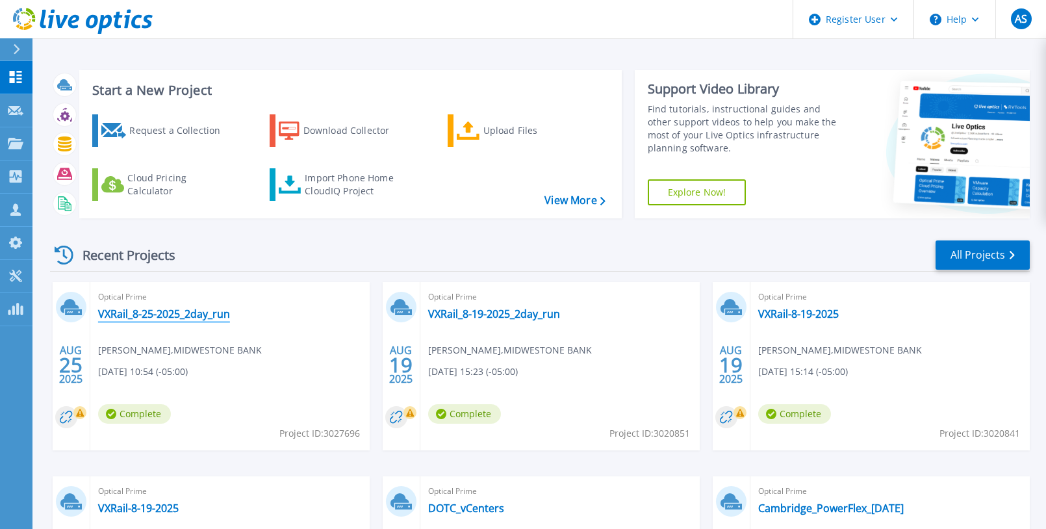
click at [217, 314] on link "VXRail_8-25-2025_2day_run" at bounding box center [164, 313] width 132 height 13
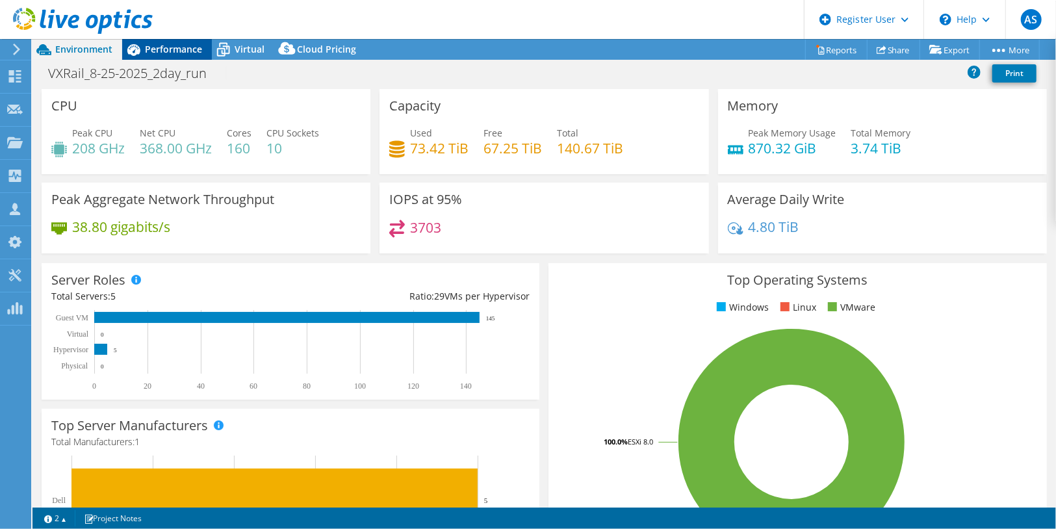
click at [176, 55] on span "Performance" at bounding box center [173, 49] width 57 height 12
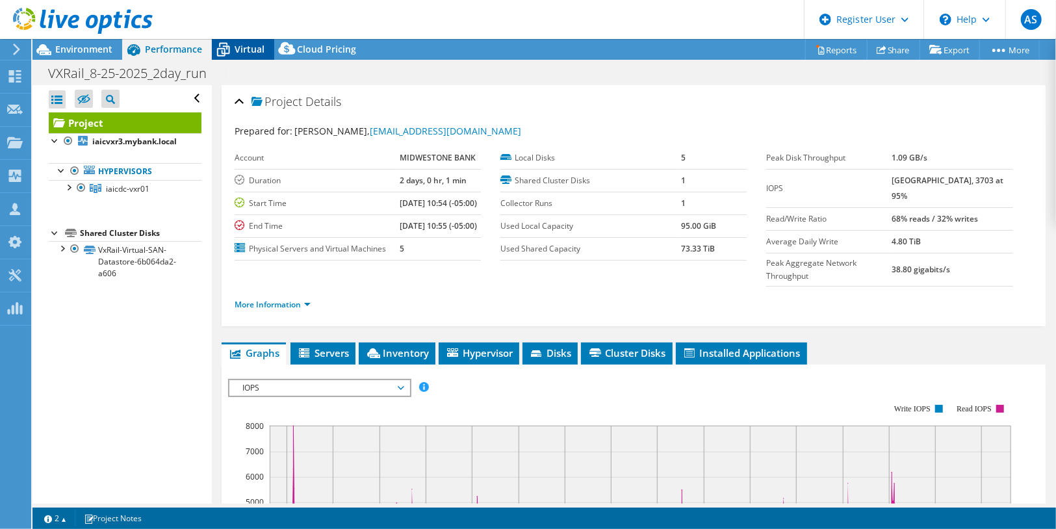
click at [246, 49] on span "Virtual" at bounding box center [250, 49] width 30 height 12
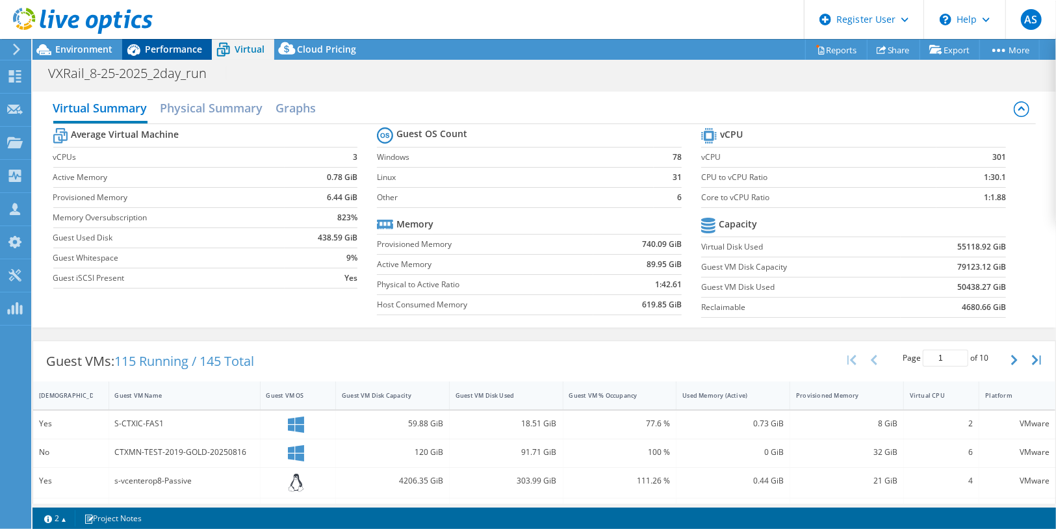
click at [192, 51] on span "Performance" at bounding box center [173, 49] width 57 height 12
